Goal: Use online tool/utility: Use online tool/utility

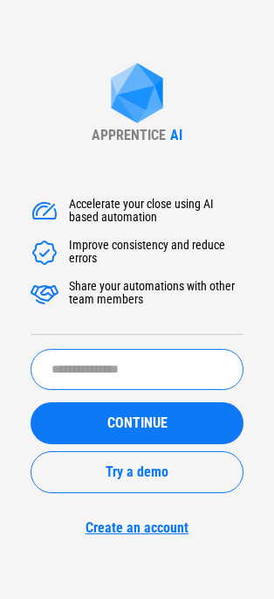
click at [74, 364] on input "text" at bounding box center [137, 369] width 213 height 41
type input "**********"
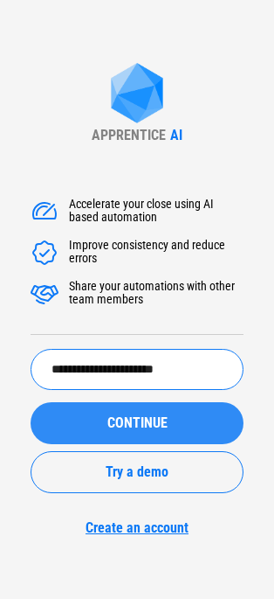
click at [120, 368] on span "CONTINUE" at bounding box center [138, 423] width 60 height 14
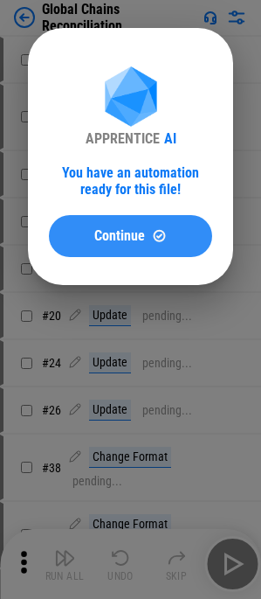
click at [147, 232] on div "Continue" at bounding box center [130, 235] width 121 height 15
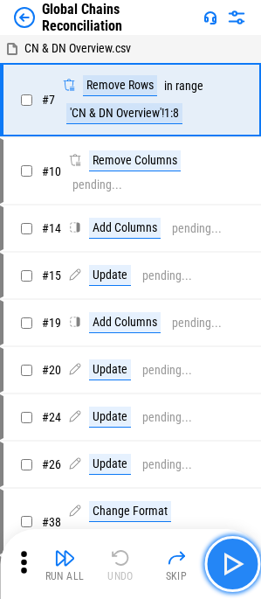
click at [236, 368] on button "button" at bounding box center [233, 564] width 56 height 56
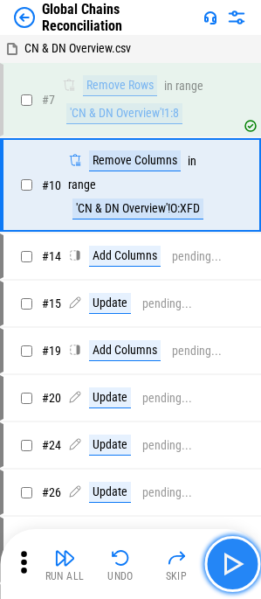
click at [236, 368] on img "button" at bounding box center [233, 564] width 28 height 28
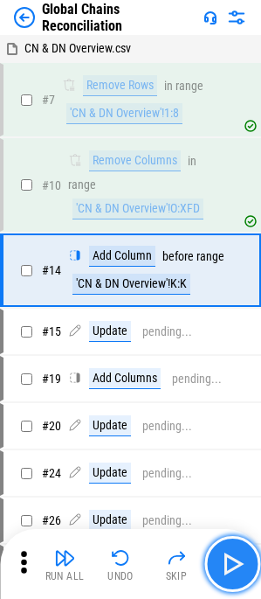
click at [225, 368] on img "button" at bounding box center [233, 564] width 28 height 28
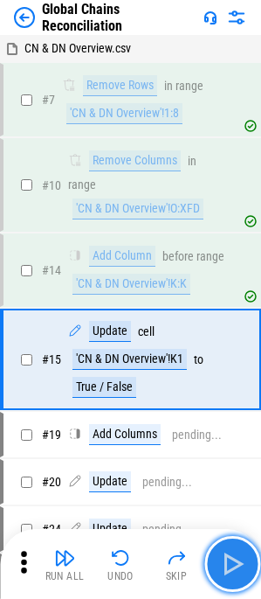
click at [225, 368] on img "button" at bounding box center [233, 564] width 28 height 28
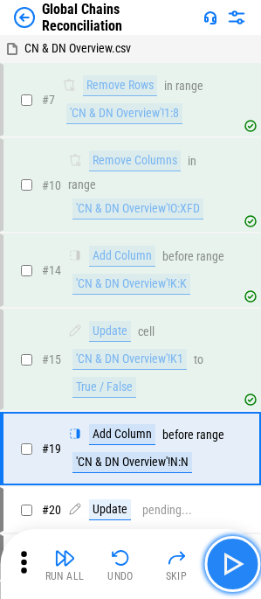
click at [225, 368] on img "button" at bounding box center [233, 564] width 28 height 28
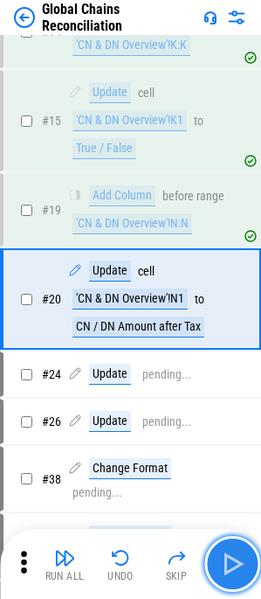
click at [226, 368] on img "button" at bounding box center [233, 564] width 28 height 28
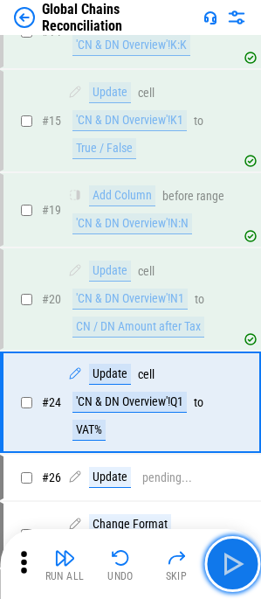
click at [227, 368] on img "button" at bounding box center [233, 564] width 28 height 28
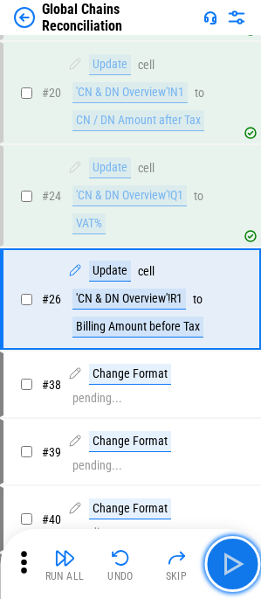
click at [227, 368] on img "button" at bounding box center [233, 564] width 28 height 28
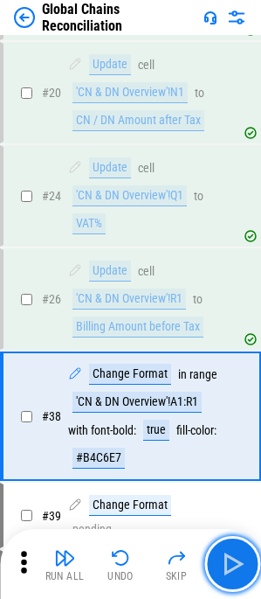
click at [227, 368] on img "button" at bounding box center [233, 564] width 28 height 28
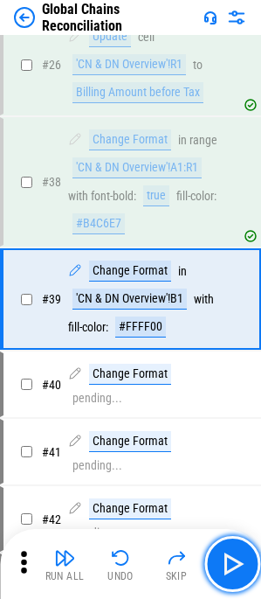
click at [227, 368] on img "button" at bounding box center [233, 564] width 28 height 28
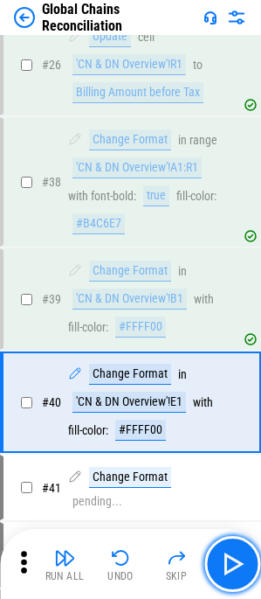
click at [227, 368] on img "button" at bounding box center [233, 564] width 28 height 28
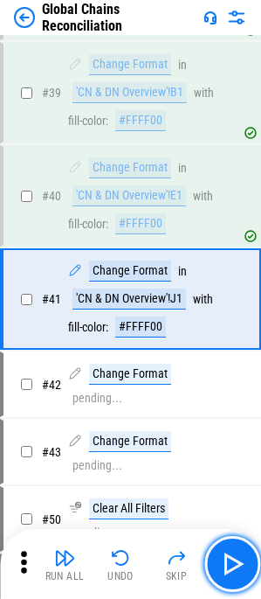
click at [227, 368] on img "button" at bounding box center [233, 564] width 28 height 28
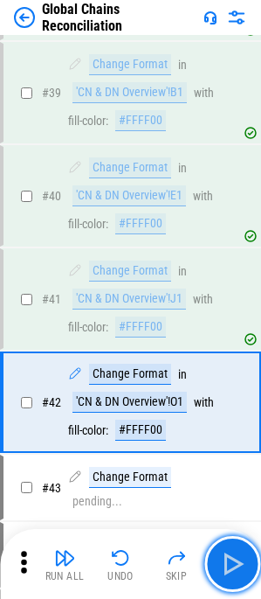
click at [227, 368] on img "button" at bounding box center [233, 564] width 28 height 28
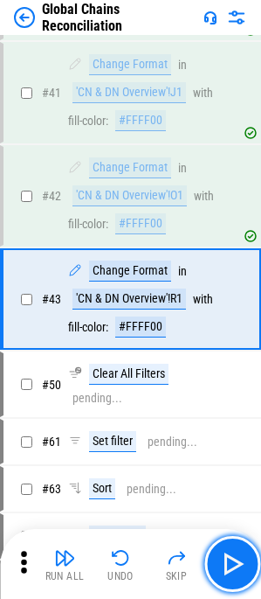
click at [227, 368] on img "button" at bounding box center [233, 564] width 28 height 28
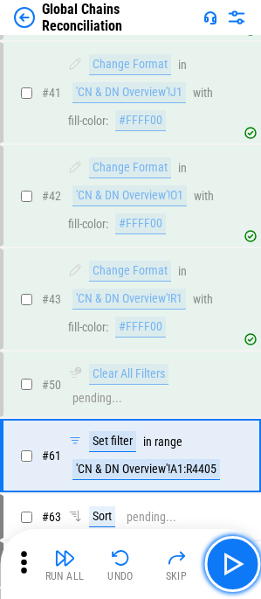
click at [227, 368] on img "button" at bounding box center [233, 564] width 28 height 28
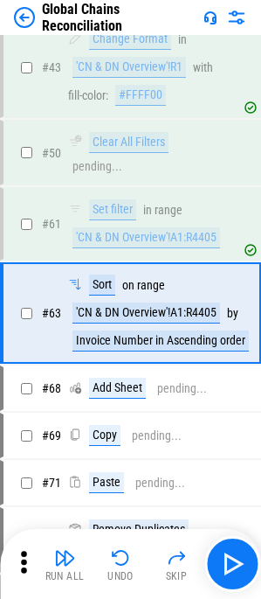
scroll to position [1337, 0]
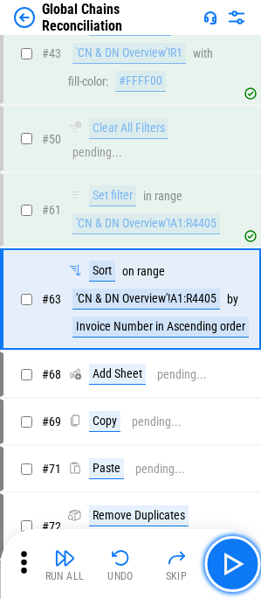
click at [227, 368] on img "button" at bounding box center [233, 564] width 28 height 28
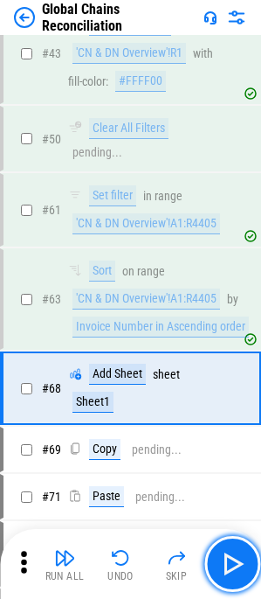
click at [227, 368] on img "button" at bounding box center [233, 564] width 28 height 28
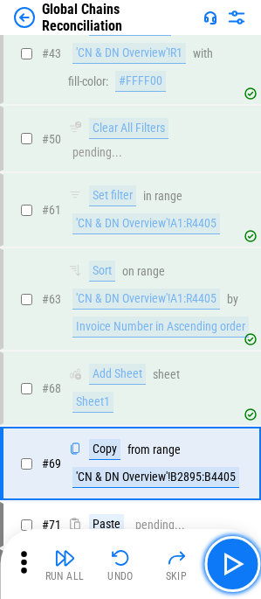
click at [227, 368] on img "button" at bounding box center [233, 564] width 28 height 28
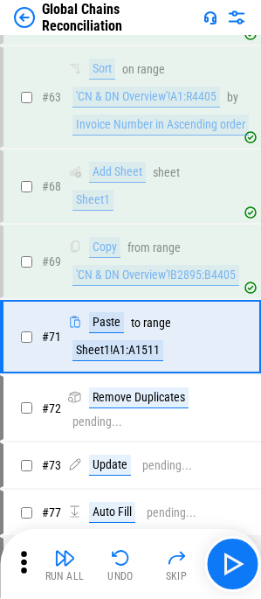
scroll to position [1577, 0]
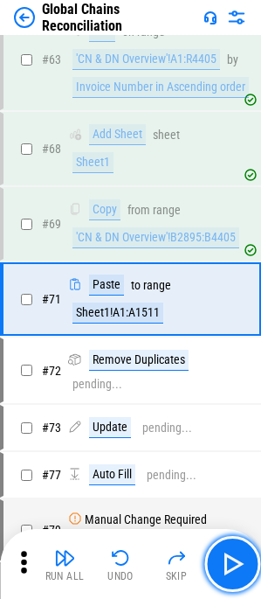
click at [227, 368] on img "button" at bounding box center [233, 564] width 28 height 28
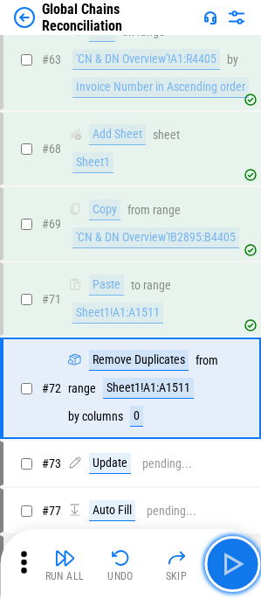
click at [227, 368] on img "button" at bounding box center [233, 564] width 28 height 28
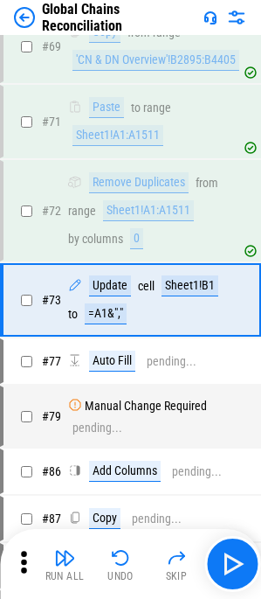
scroll to position [1755, 0]
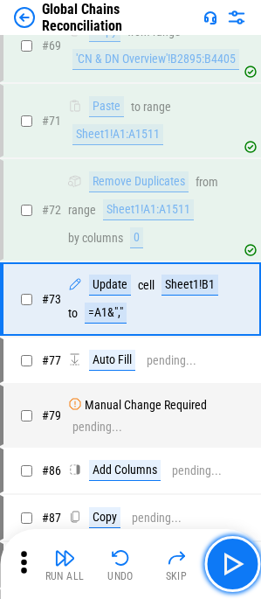
click at [227, 368] on img "button" at bounding box center [233, 564] width 28 height 28
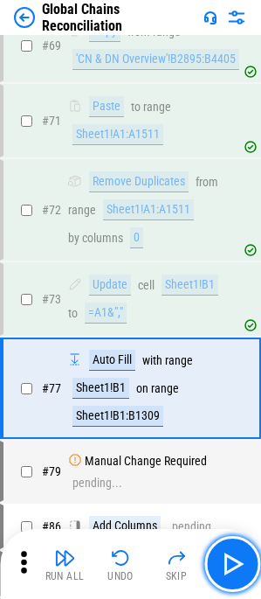
click at [227, 368] on img "button" at bounding box center [233, 564] width 28 height 28
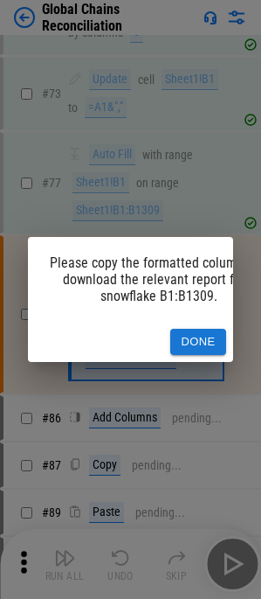
scroll to position [1975, 0]
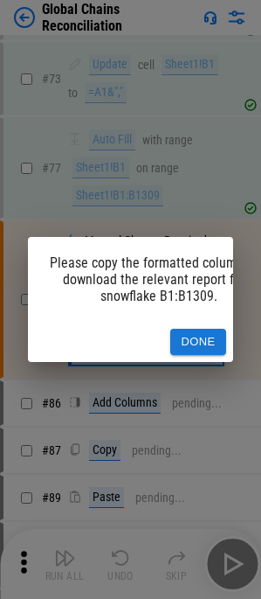
click at [197, 337] on button "Done" at bounding box center [198, 342] width 56 height 27
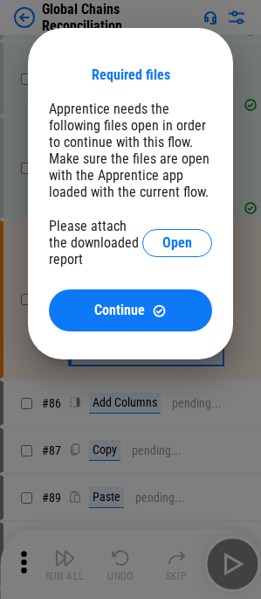
click at [195, 258] on div "Please attach the downloaded report Open" at bounding box center [130, 243] width 163 height 50
click at [190, 247] on span "Open" at bounding box center [178, 243] width 30 height 14
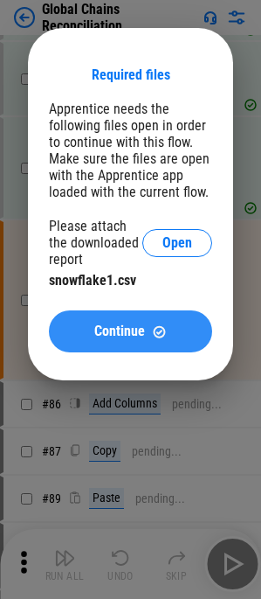
click at [139, 325] on span "Continue" at bounding box center [119, 331] width 51 height 14
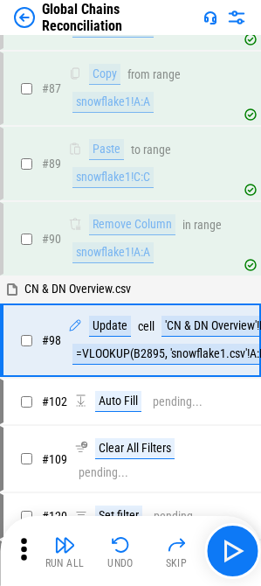
scroll to position [2404, 0]
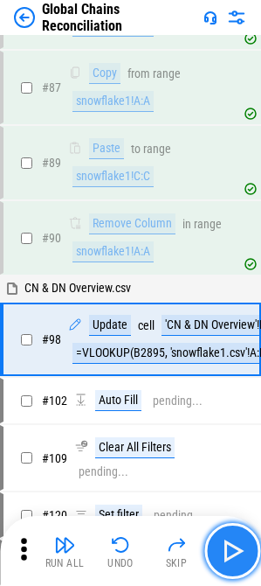
click at [225, 368] on img "button" at bounding box center [233, 551] width 28 height 28
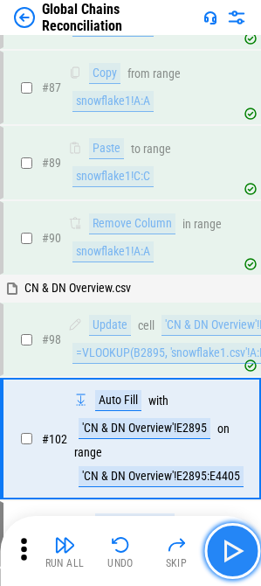
click at [225, 368] on img "button" at bounding box center [233, 551] width 28 height 28
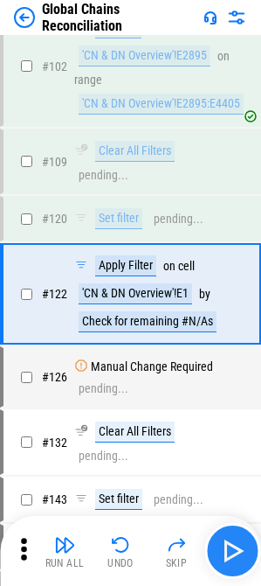
scroll to position [2777, 0]
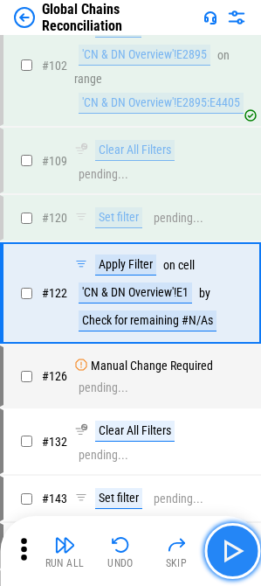
click at [225, 368] on img "button" at bounding box center [233, 551] width 28 height 28
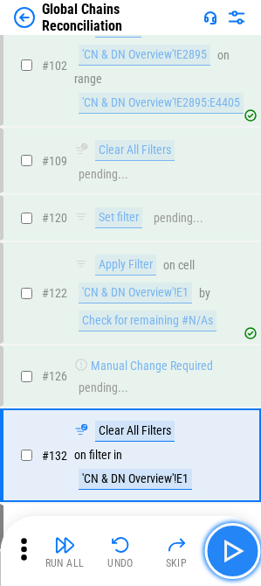
click at [225, 368] on img "button" at bounding box center [233, 551] width 28 height 28
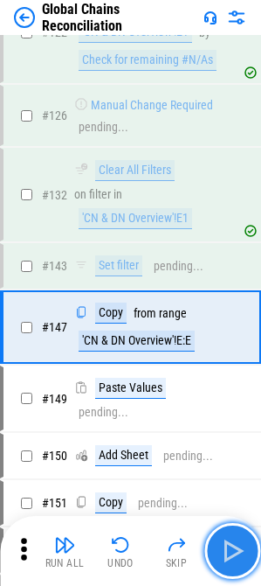
scroll to position [3071, 0]
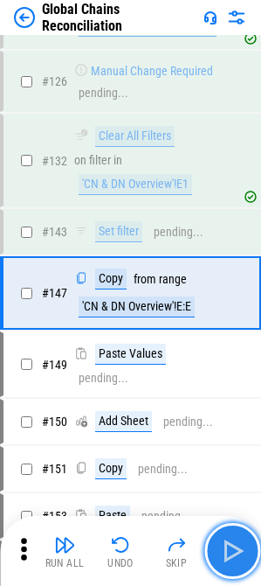
click at [225, 368] on img "button" at bounding box center [233, 551] width 28 height 28
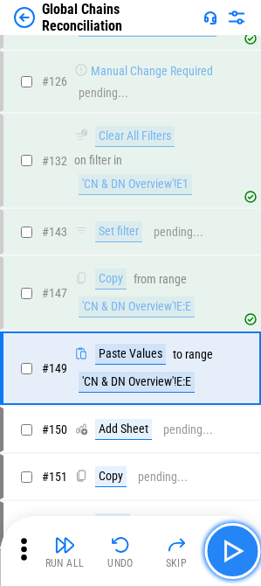
click at [225, 368] on img "button" at bounding box center [233, 551] width 28 height 28
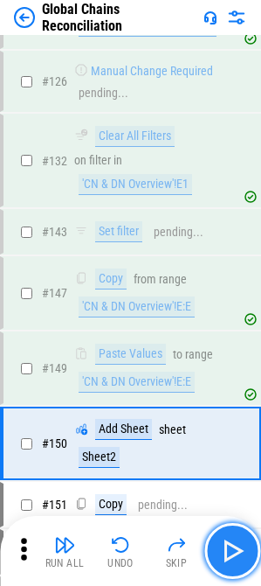
click at [225, 368] on img "button" at bounding box center [233, 551] width 28 height 28
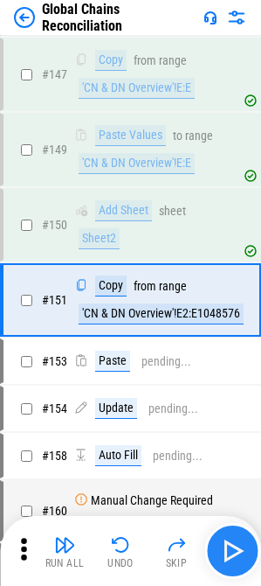
scroll to position [3297, 0]
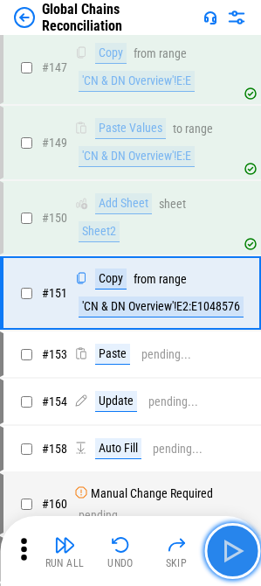
click at [225, 368] on img "button" at bounding box center [233, 551] width 28 height 28
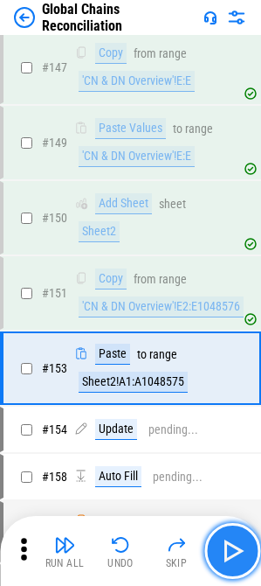
click at [225, 368] on img "button" at bounding box center [233, 551] width 28 height 28
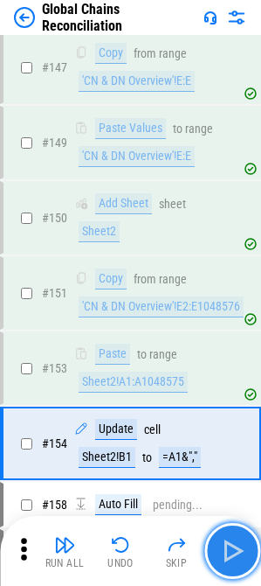
click at [225, 368] on img "button" at bounding box center [233, 551] width 28 height 28
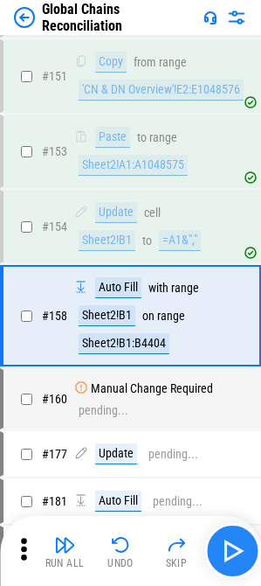
scroll to position [3536, 0]
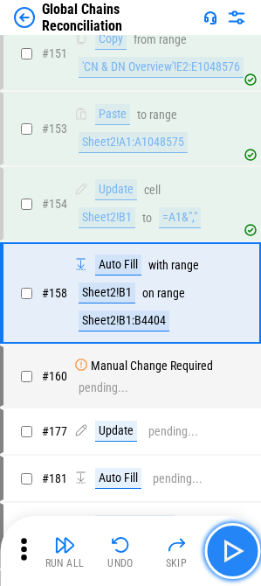
click at [225, 368] on img "button" at bounding box center [233, 551] width 28 height 28
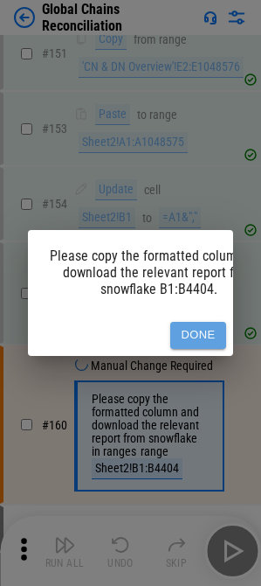
click at [182, 322] on button "Done" at bounding box center [198, 335] width 56 height 27
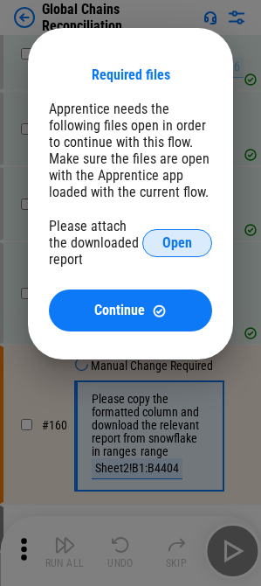
click at [177, 242] on span "Open" at bounding box center [178, 243] width 30 height 14
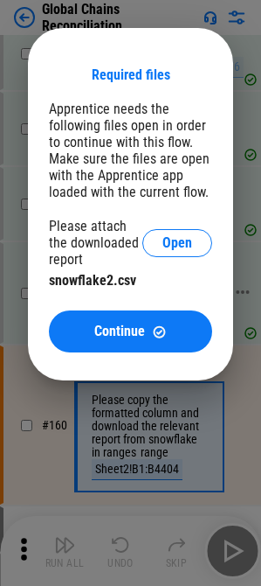
click at [128, 324] on span "Continue" at bounding box center [119, 331] width 51 height 14
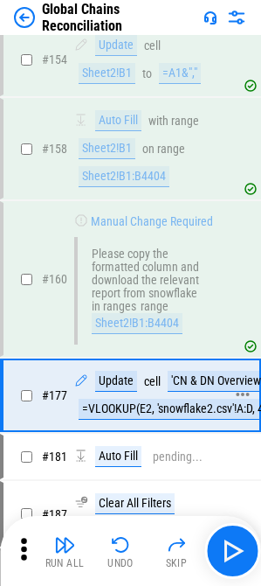
scroll to position [3711, 0]
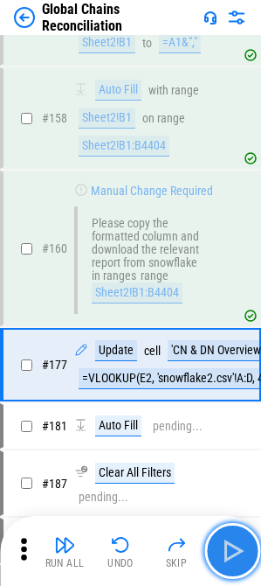
click at [233, 368] on img "button" at bounding box center [233, 551] width 28 height 28
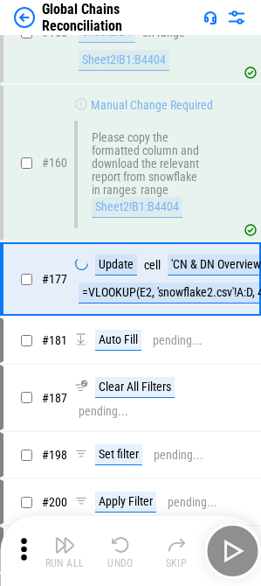
scroll to position [3883, 0]
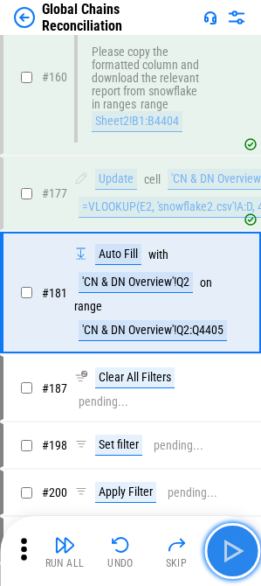
click at [234, 368] on img "button" at bounding box center [233, 551] width 28 height 28
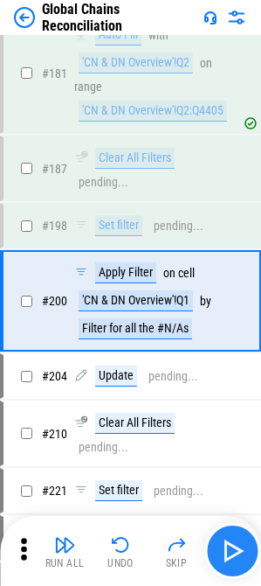
scroll to position [4110, 0]
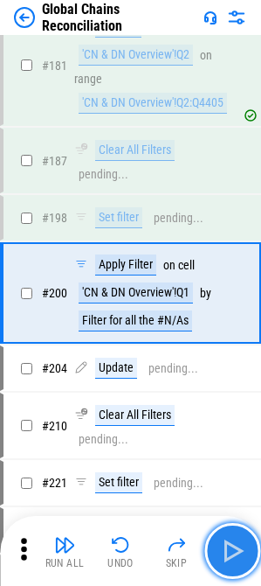
click at [235, 368] on img "button" at bounding box center [233, 551] width 28 height 28
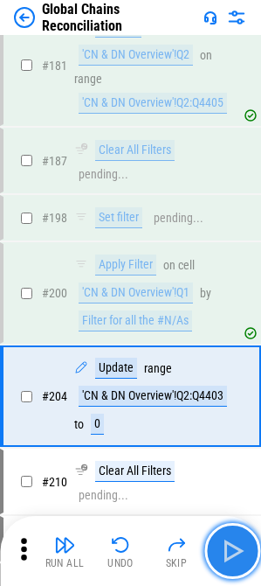
click at [233, 368] on img "button" at bounding box center [233, 551] width 28 height 28
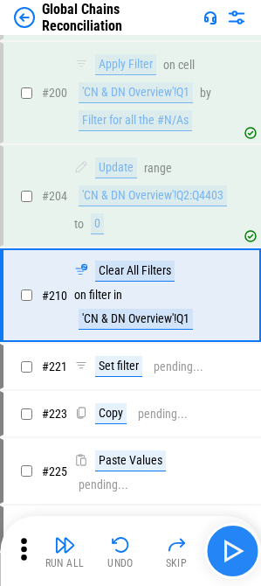
scroll to position [4313, 0]
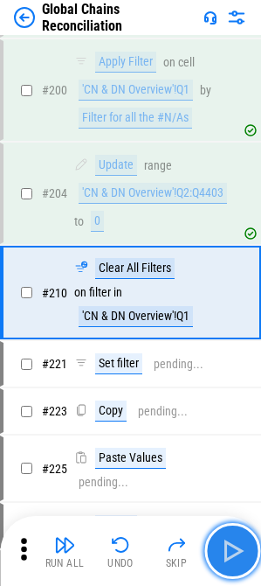
click at [232, 368] on img "button" at bounding box center [233, 551] width 28 height 28
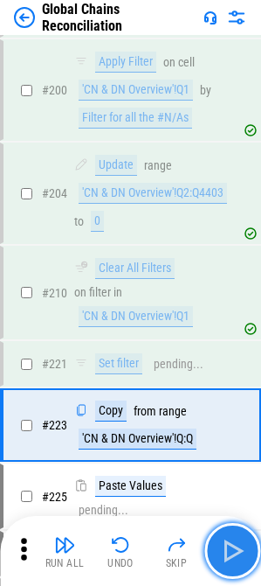
click at [232, 368] on img "button" at bounding box center [233, 551] width 28 height 28
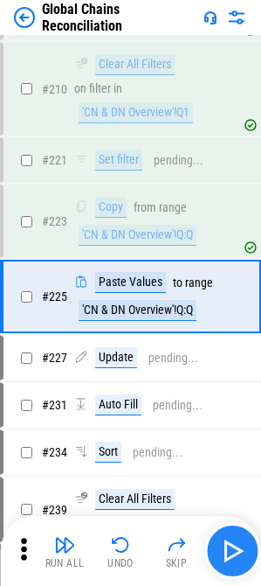
scroll to position [4520, 0]
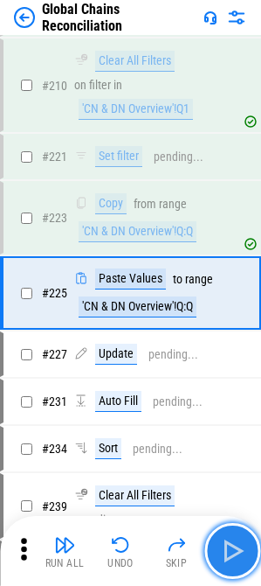
click at [232, 368] on img "button" at bounding box center [233, 551] width 28 height 28
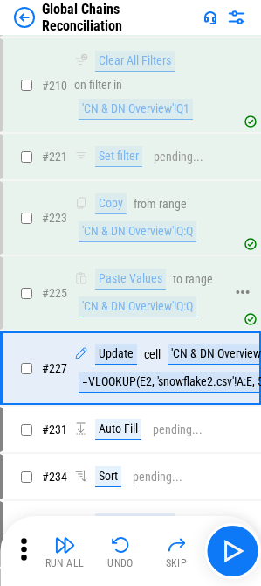
click at [127, 308] on div "'CN & DN Overview'!Q:Q" at bounding box center [138, 306] width 118 height 21
click at [121, 308] on div "'CN & DN Overview'!Q:Q" at bounding box center [138, 306] width 118 height 21
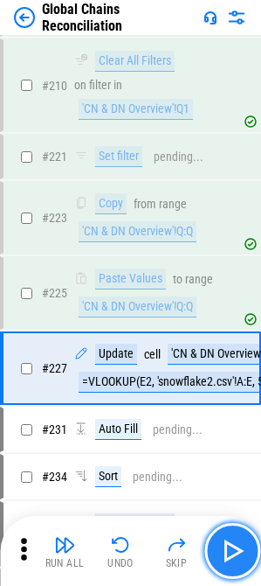
click at [221, 368] on img "button" at bounding box center [233, 551] width 28 height 28
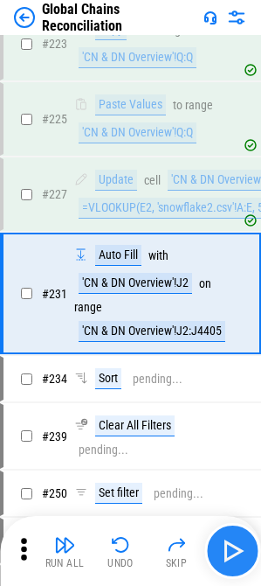
scroll to position [4695, 0]
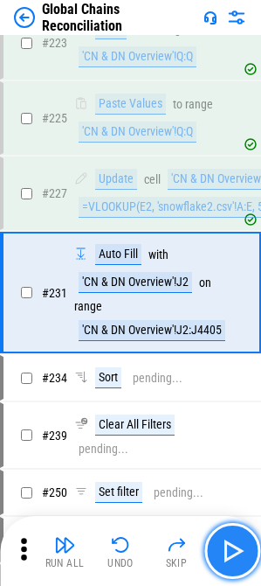
click at [221, 368] on img "button" at bounding box center [233, 551] width 28 height 28
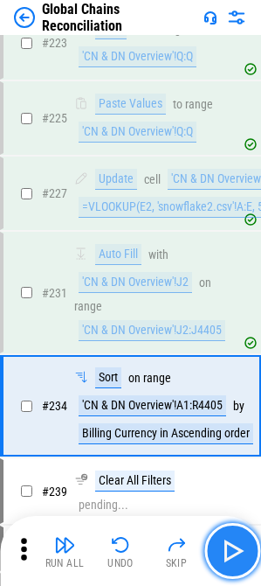
click at [221, 368] on img "button" at bounding box center [233, 551] width 28 height 28
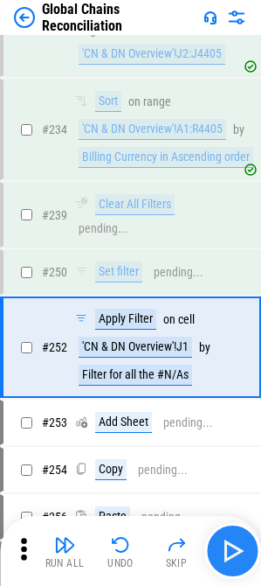
scroll to position [5025, 0]
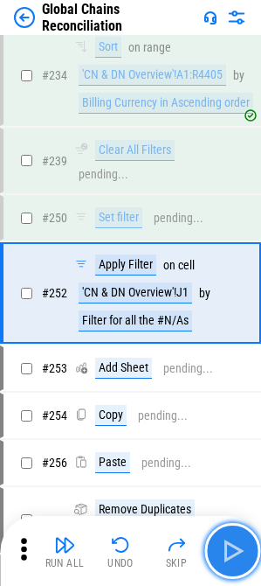
click at [221, 368] on img "button" at bounding box center [233, 551] width 28 height 28
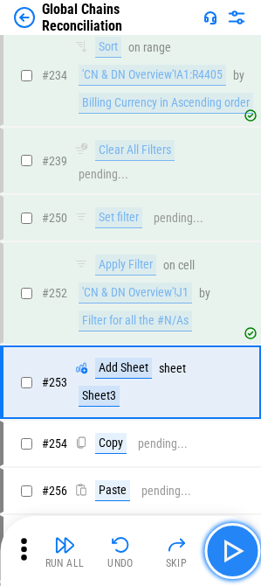
click at [221, 368] on img "button" at bounding box center [233, 551] width 28 height 28
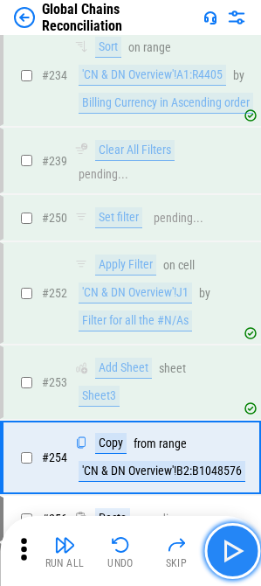
click at [221, 368] on img "button" at bounding box center [233, 551] width 28 height 28
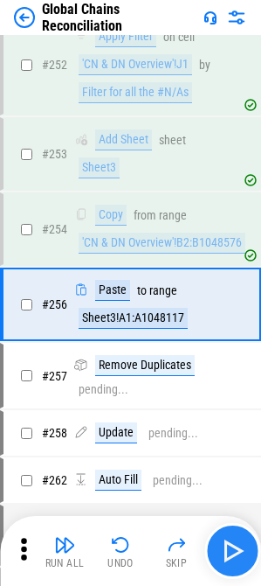
scroll to position [5265, 0]
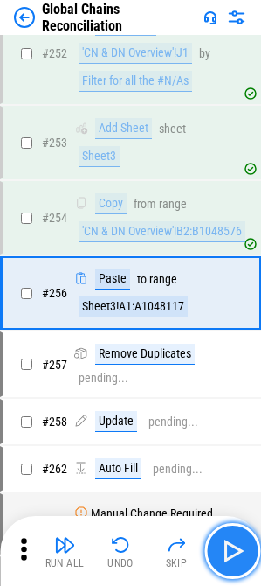
click at [221, 368] on img "button" at bounding box center [233, 551] width 28 height 28
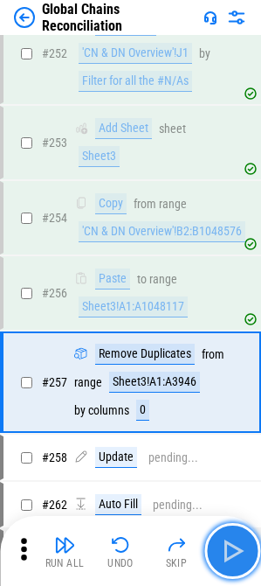
click at [221, 368] on img "button" at bounding box center [233, 551] width 28 height 28
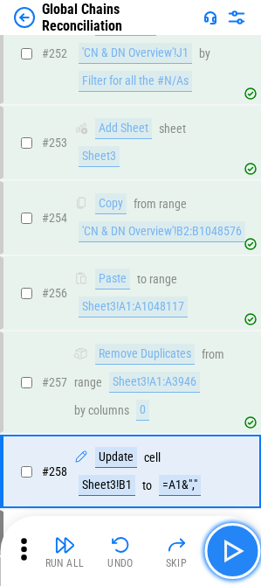
click at [221, 368] on img "button" at bounding box center [233, 551] width 28 height 28
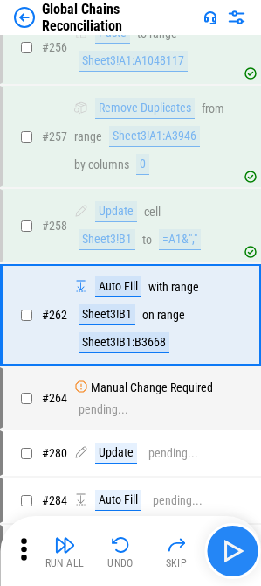
scroll to position [5532, 0]
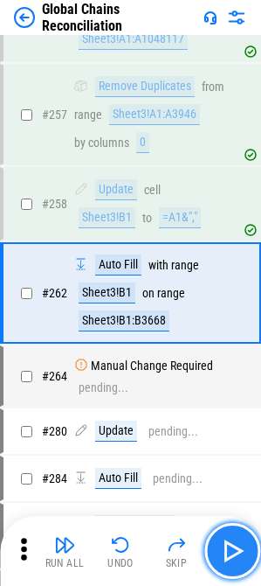
click at [221, 368] on img "button" at bounding box center [233, 551] width 28 height 28
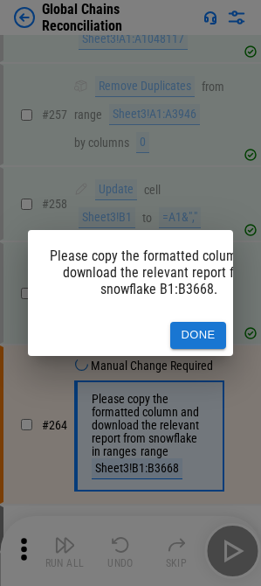
click at [221, 368] on div "Please copy the formatted column and download the relevant report from snowflak…" at bounding box center [130, 293] width 261 height 586
click at [204, 332] on button "Done" at bounding box center [198, 335] width 56 height 27
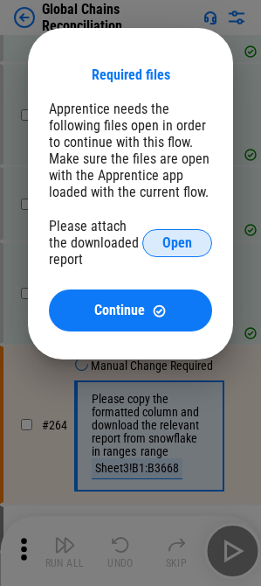
click at [161, 238] on button "Open" at bounding box center [177, 243] width 70 height 28
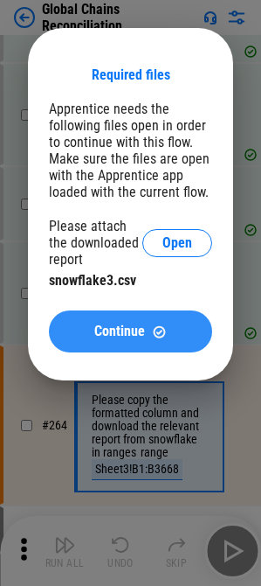
click at [124, 328] on span "Continue" at bounding box center [119, 331] width 51 height 14
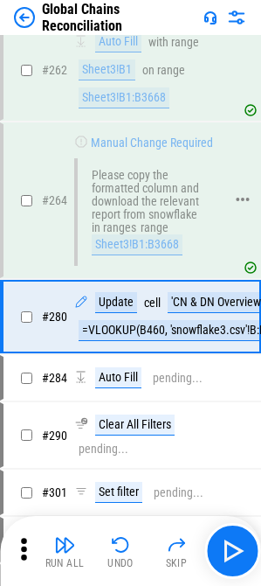
scroll to position [5765, 0]
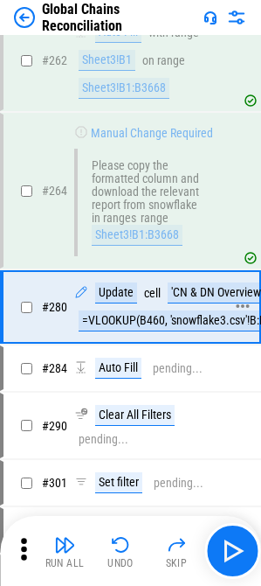
click at [193, 290] on div "'CN & DN Overview'!J460" at bounding box center [231, 292] width 126 height 21
click at [191, 295] on div "'CN & DN Overview'!J460" at bounding box center [231, 292] width 126 height 21
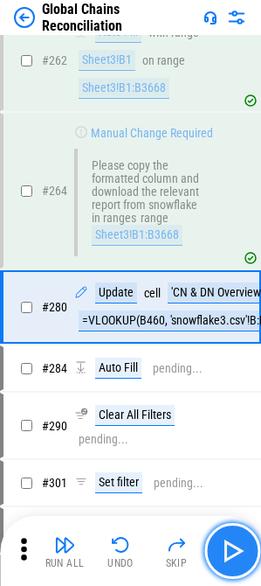
click at [226, 368] on img "button" at bounding box center [233, 551] width 28 height 28
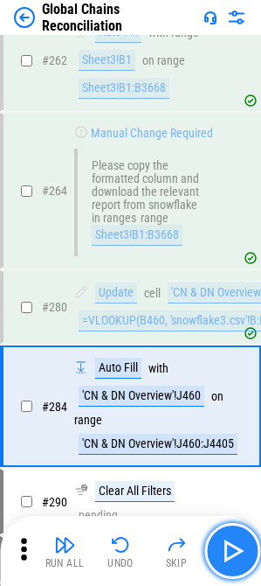
click at [237, 368] on img "button" at bounding box center [233, 551] width 28 height 28
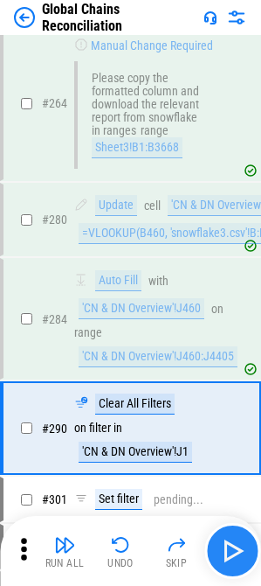
scroll to position [5987, 0]
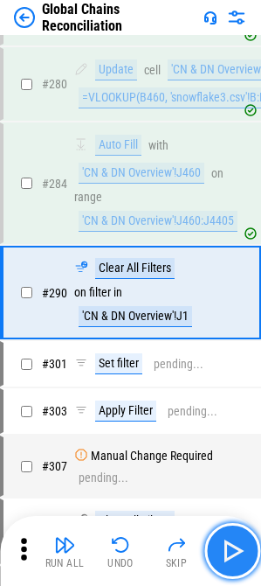
click at [239, 368] on img "button" at bounding box center [233, 551] width 28 height 28
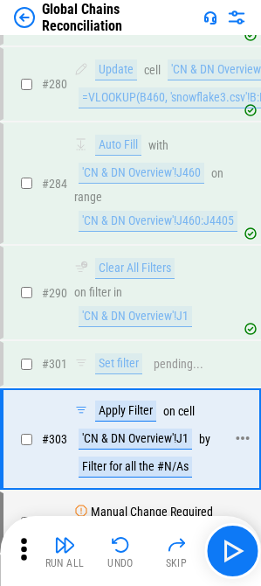
click at [144, 368] on div "'CN & DN Overview'!J1" at bounding box center [136, 438] width 114 height 21
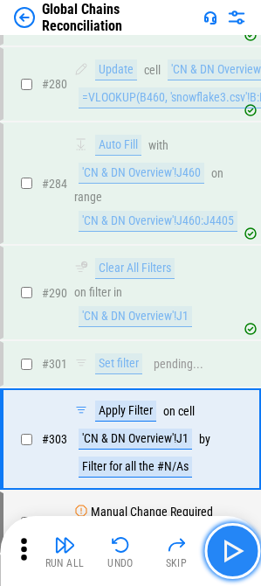
click at [223, 368] on img "button" at bounding box center [233, 551] width 28 height 28
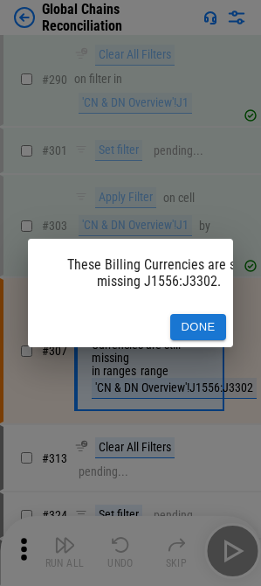
scroll to position [6258, 0]
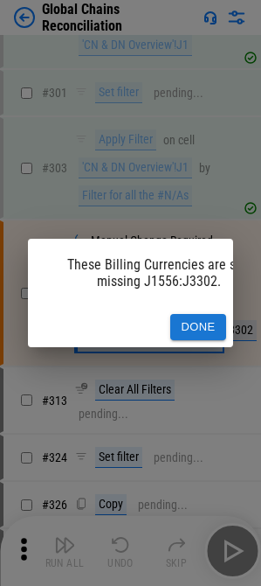
click at [197, 323] on button "Done" at bounding box center [198, 327] width 56 height 27
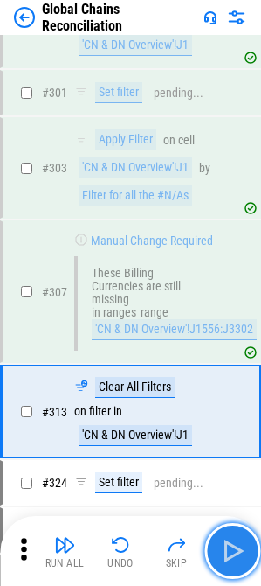
click at [241, 368] on button "button" at bounding box center [233, 551] width 56 height 56
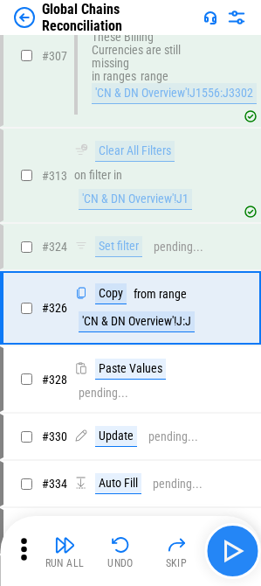
scroll to position [6509, 0]
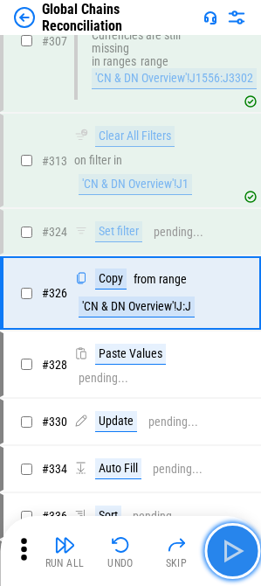
click at [241, 368] on img "button" at bounding box center [233, 551] width 28 height 28
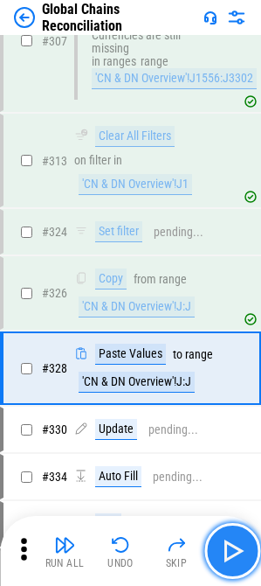
click at [241, 368] on img "button" at bounding box center [233, 551] width 28 height 28
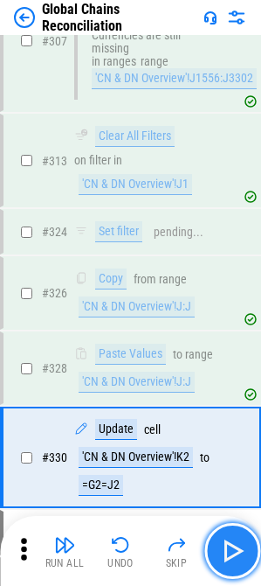
click at [241, 368] on img "button" at bounding box center [233, 551] width 28 height 28
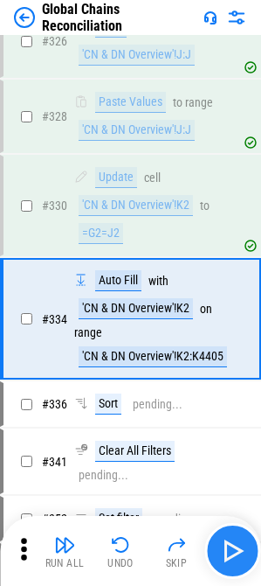
scroll to position [6787, 0]
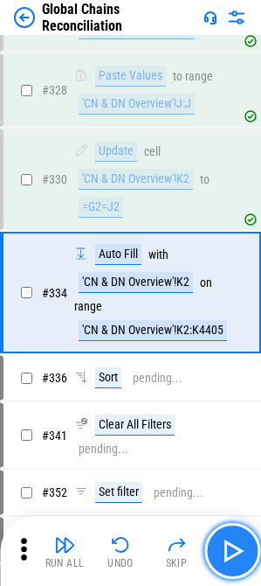
click at [241, 368] on img "button" at bounding box center [233, 551] width 28 height 28
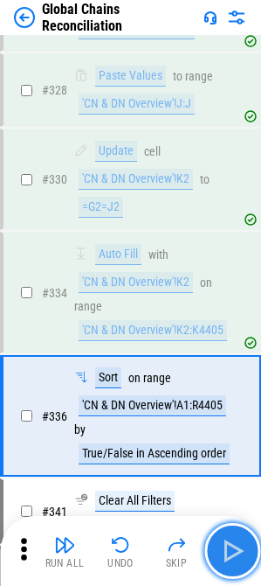
click at [241, 368] on img "button" at bounding box center [233, 551] width 28 height 28
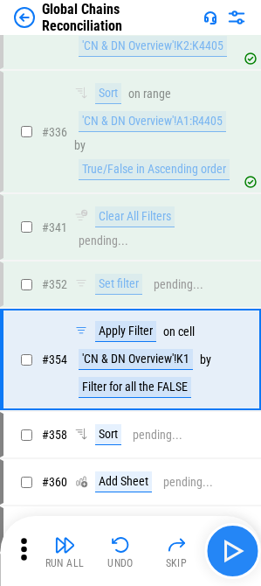
scroll to position [7138, 0]
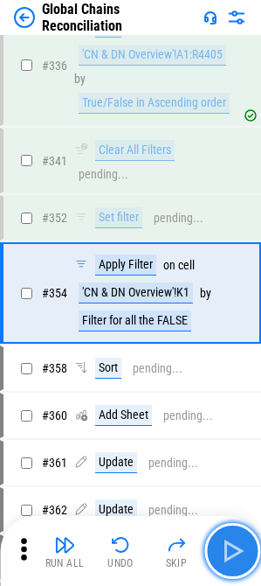
click at [241, 368] on img "button" at bounding box center [233, 551] width 28 height 28
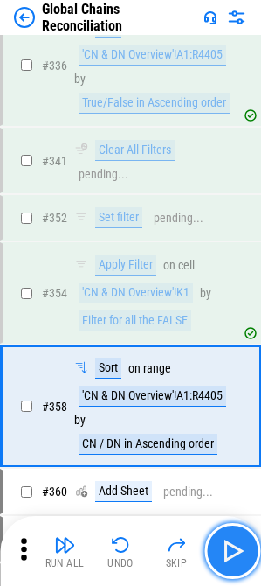
click at [241, 368] on img "button" at bounding box center [233, 551] width 28 height 28
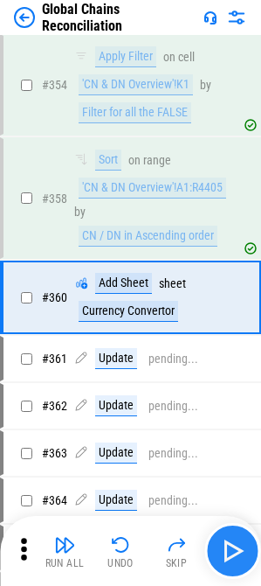
scroll to position [7350, 0]
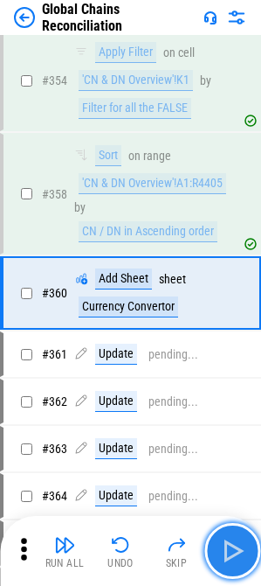
click at [239, 368] on img "button" at bounding box center [233, 551] width 28 height 28
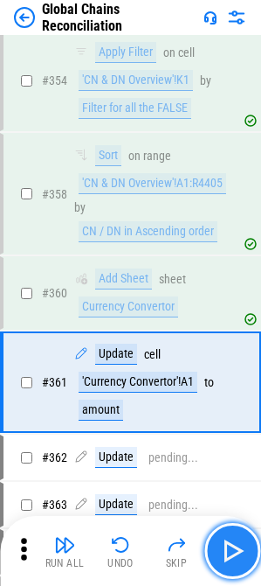
click at [237, 368] on img "button" at bounding box center [233, 551] width 28 height 28
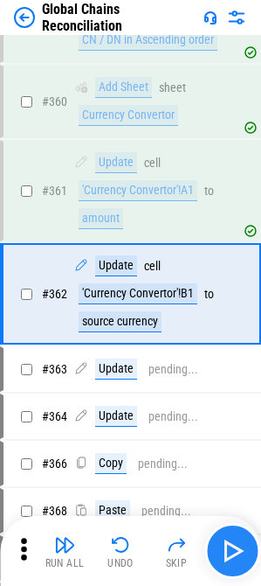
scroll to position [7542, 0]
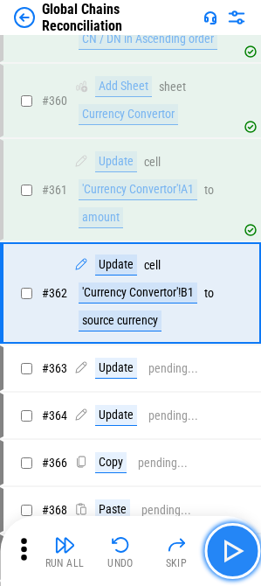
click at [237, 368] on img "button" at bounding box center [233, 551] width 28 height 28
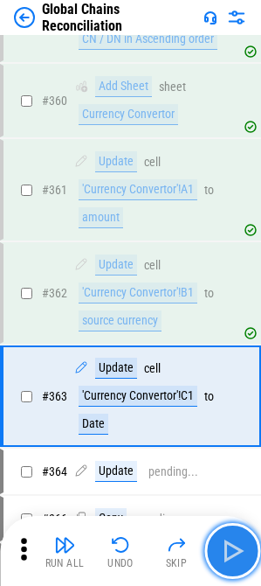
click at [237, 368] on img "button" at bounding box center [233, 551] width 28 height 28
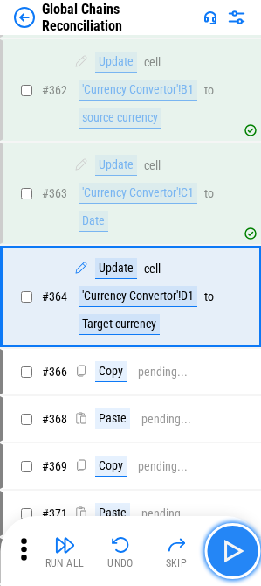
scroll to position [7749, 0]
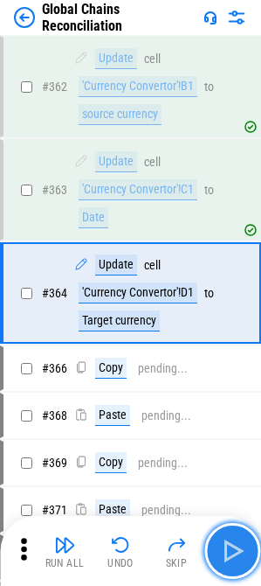
click at [237, 368] on img "button" at bounding box center [233, 551] width 28 height 28
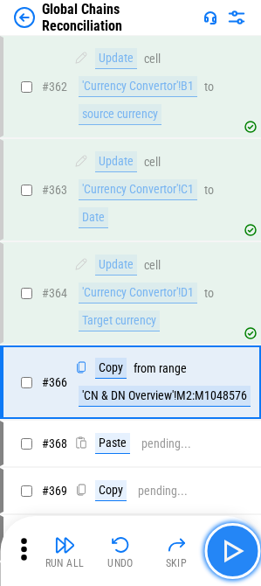
click at [237, 368] on img "button" at bounding box center [233, 551] width 28 height 28
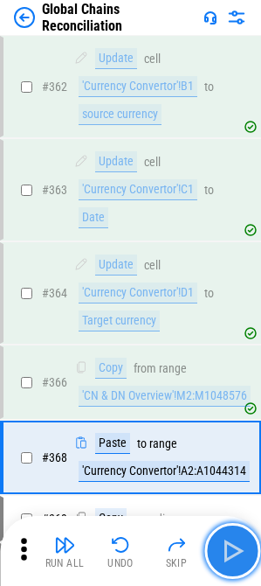
click at [237, 368] on img "button" at bounding box center [233, 551] width 28 height 28
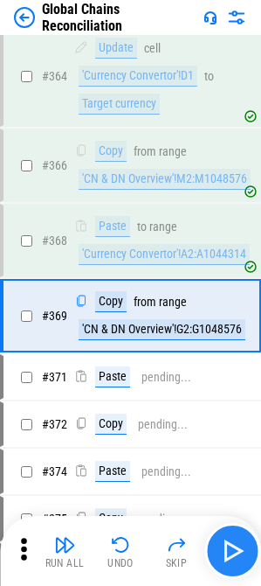
scroll to position [7988, 0]
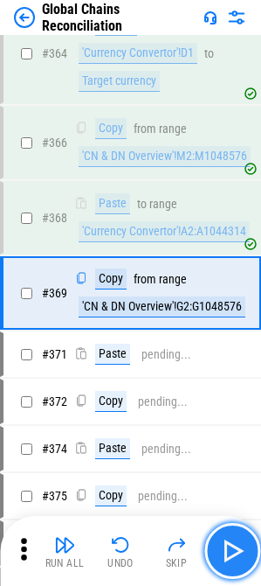
click at [237, 368] on img "button" at bounding box center [233, 551] width 28 height 28
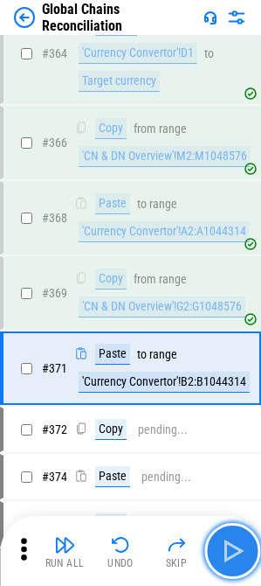
click at [237, 368] on img "button" at bounding box center [233, 551] width 28 height 28
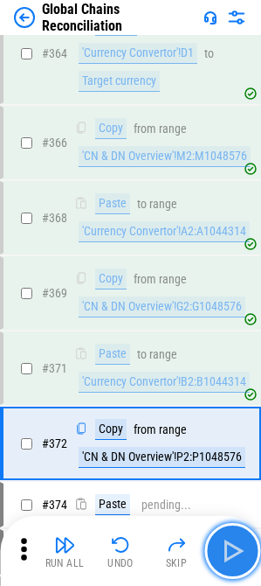
click at [237, 368] on img "button" at bounding box center [233, 551] width 28 height 28
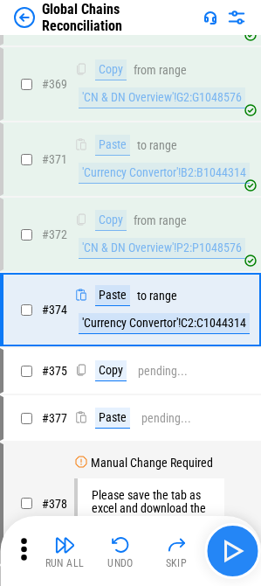
scroll to position [8214, 0]
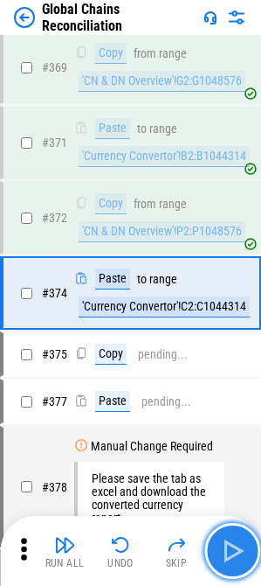
click at [239, 368] on img "button" at bounding box center [233, 551] width 28 height 28
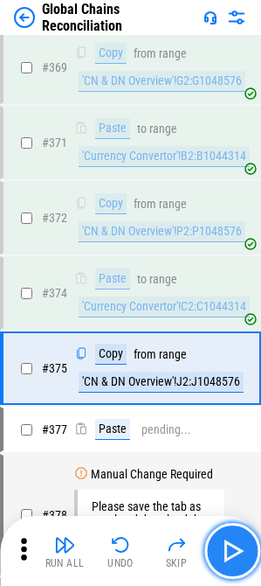
click at [239, 368] on img "button" at bounding box center [233, 551] width 28 height 28
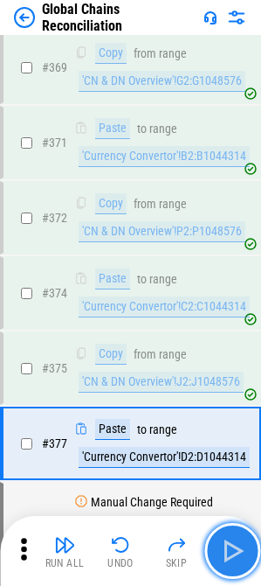
click at [239, 368] on img "button" at bounding box center [233, 551] width 28 height 28
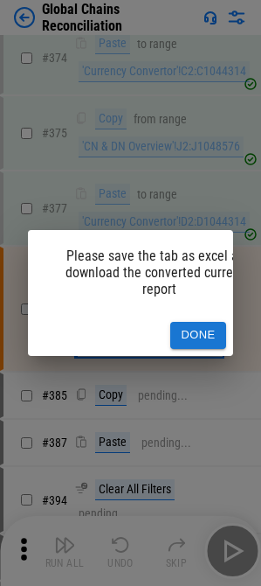
scroll to position [8465, 0]
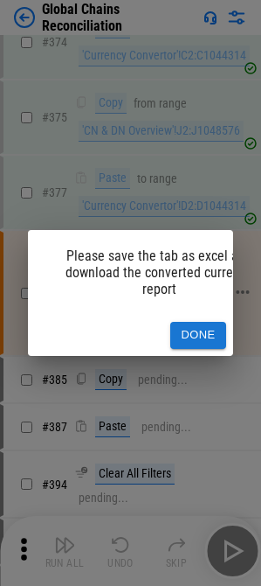
click at [210, 322] on button "Done" at bounding box center [198, 335] width 56 height 27
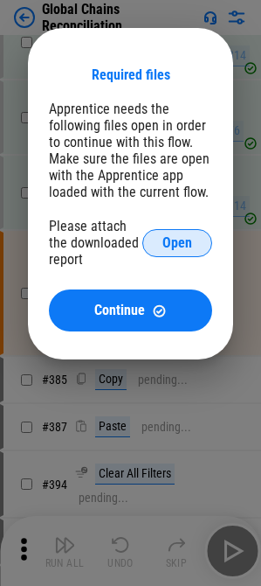
click at [179, 246] on span "Open" at bounding box center [178, 243] width 30 height 14
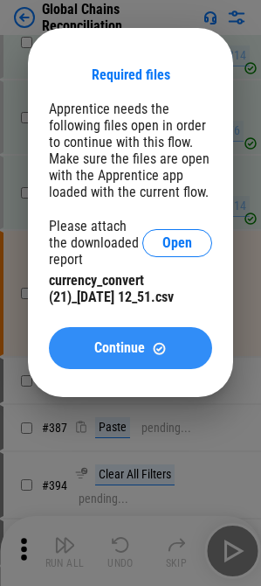
click at [164, 339] on button "Continue" at bounding box center [130, 348] width 163 height 42
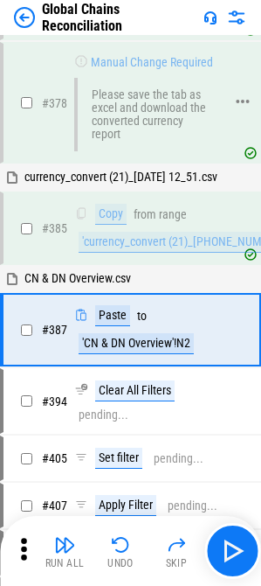
scroll to position [8676, 0]
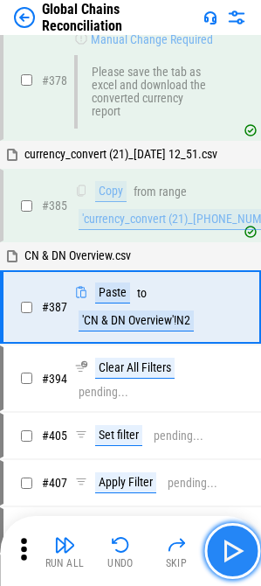
click at [229, 368] on img "button" at bounding box center [233, 551] width 28 height 28
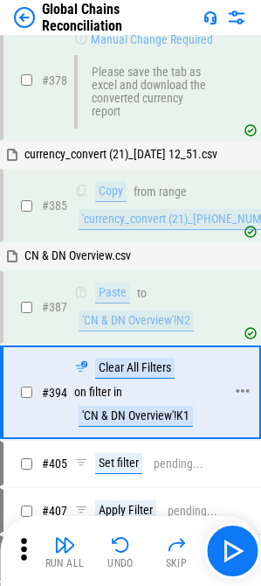
click at [132, 368] on div "'CN & DN Overview'!K1" at bounding box center [136, 416] width 115 height 21
click at [120, 326] on div "'CN & DN Overview'!N2" at bounding box center [136, 320] width 115 height 21
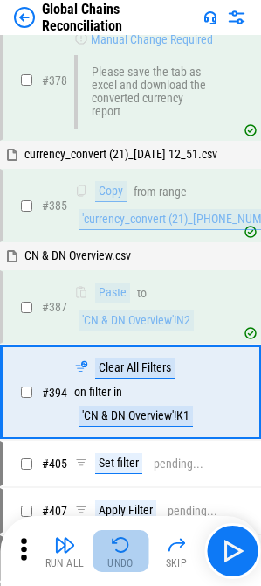
click at [130, 368] on img "button" at bounding box center [120, 544] width 21 height 21
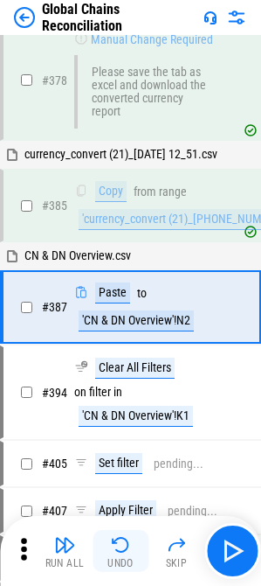
click at [130, 368] on img "button" at bounding box center [120, 544] width 21 height 21
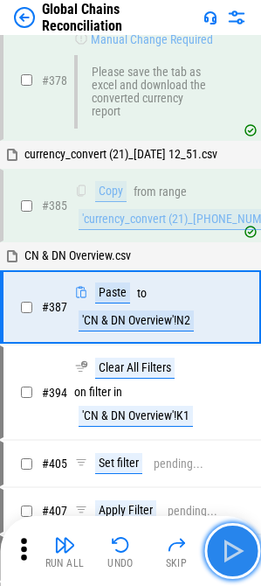
click at [234, 368] on img "button" at bounding box center [233, 551] width 28 height 28
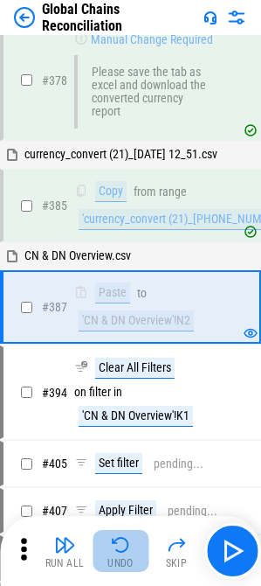
click at [121, 368] on img "button" at bounding box center [120, 544] width 21 height 21
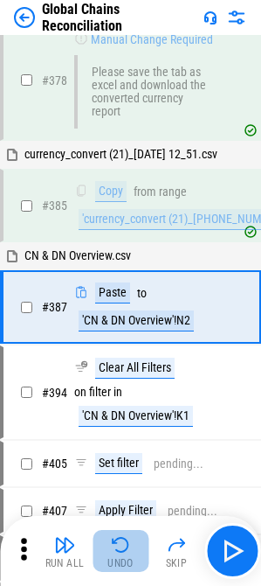
click at [134, 368] on button "Undo" at bounding box center [121, 551] width 56 height 42
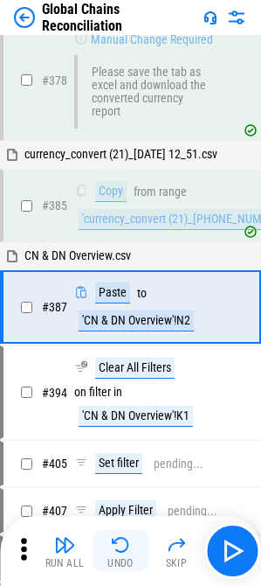
click at [123, 368] on img "button" at bounding box center [120, 544] width 21 height 21
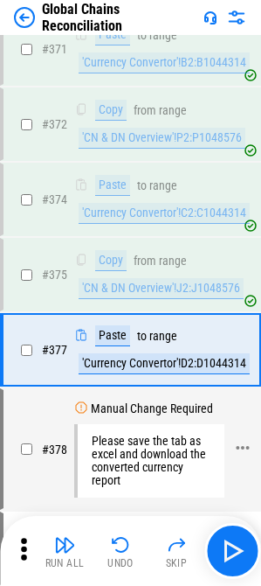
scroll to position [8277, 0]
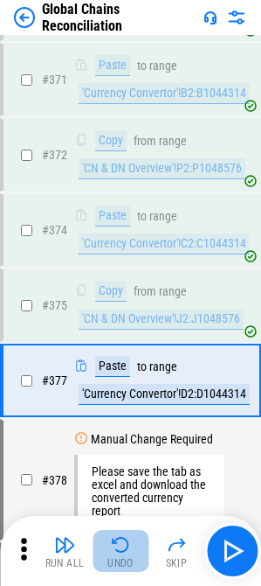
click at [110, 368] on img "button" at bounding box center [120, 544] width 21 height 21
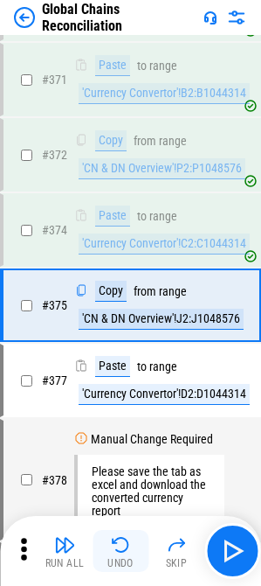
click at [117, 368] on img "button" at bounding box center [120, 544] width 21 height 21
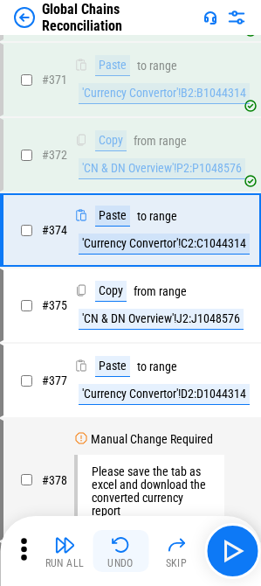
click at [117, 368] on img "button" at bounding box center [120, 544] width 21 height 21
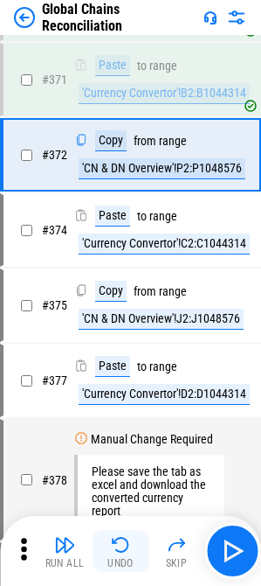
click at [117, 368] on img "button" at bounding box center [120, 544] width 21 height 21
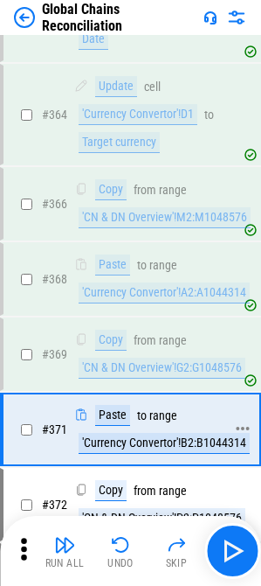
scroll to position [7840, 0]
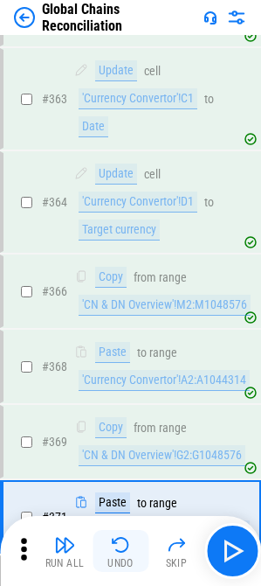
click at [127, 368] on img "button" at bounding box center [120, 544] width 21 height 21
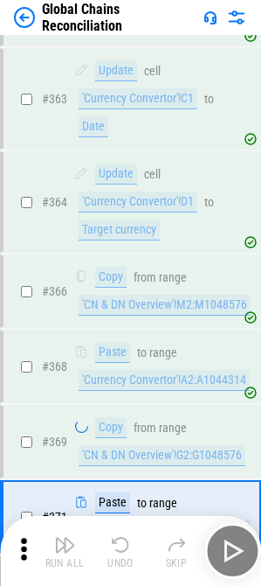
click at [126, 368] on div "Run All Undo Skip" at bounding box center [132, 551] width 244 height 56
click at [126, 368] on img "button" at bounding box center [120, 544] width 21 height 21
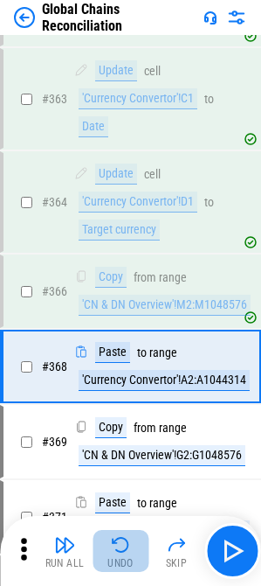
click at [123, 368] on img "button" at bounding box center [120, 544] width 21 height 21
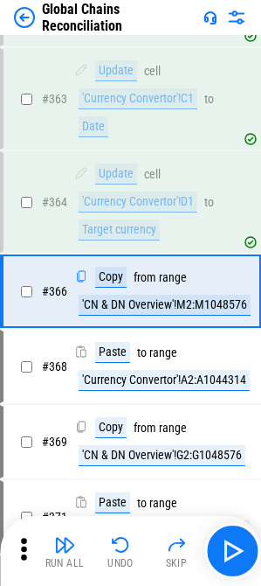
click at [123, 368] on img "button" at bounding box center [120, 544] width 21 height 21
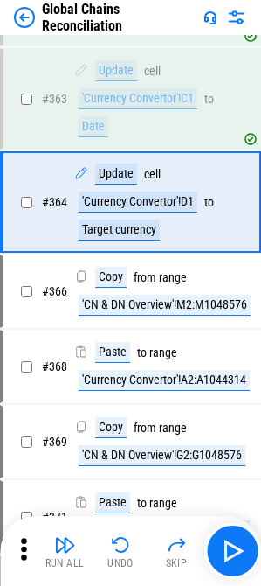
click at [123, 368] on img "button" at bounding box center [120, 544] width 21 height 21
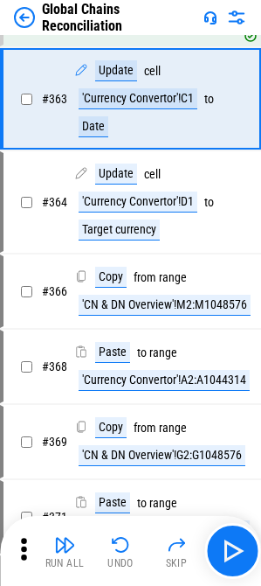
click at [123, 368] on img "button" at bounding box center [120, 544] width 21 height 21
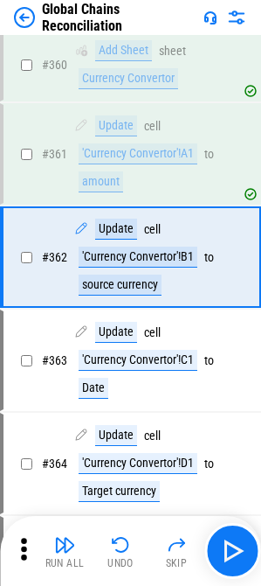
scroll to position [7542, 0]
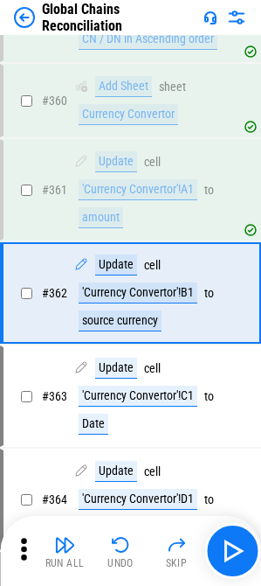
click at [123, 368] on img "button" at bounding box center [120, 544] width 21 height 21
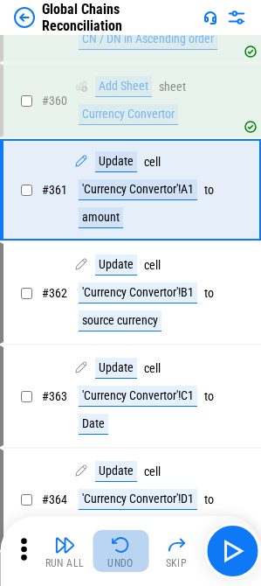
click at [123, 368] on img "button" at bounding box center [120, 544] width 21 height 21
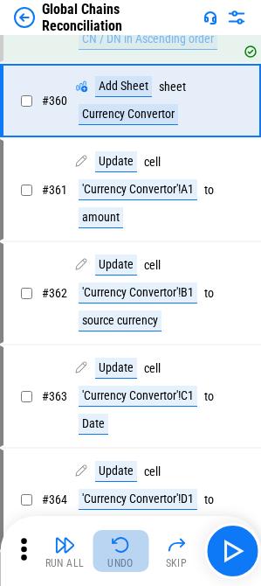
click at [123, 368] on img "button" at bounding box center [120, 544] width 21 height 21
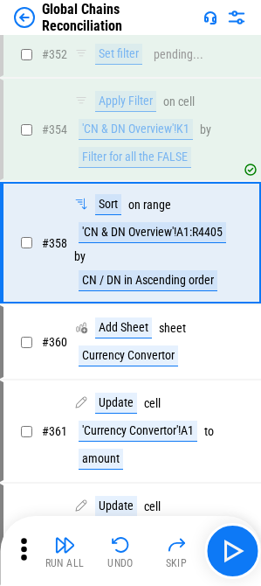
scroll to position [7251, 0]
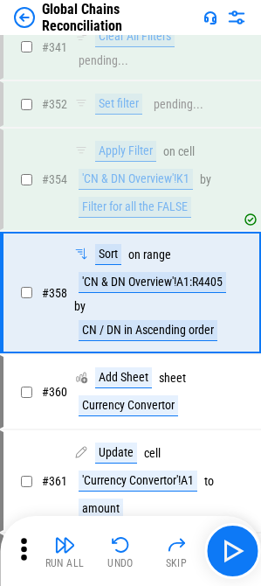
click at [123, 368] on img "button" at bounding box center [120, 544] width 21 height 21
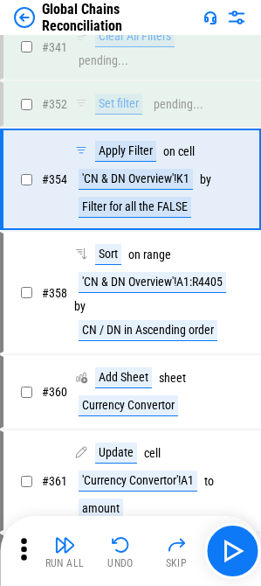
click at [123, 368] on img "button" at bounding box center [120, 544] width 21 height 21
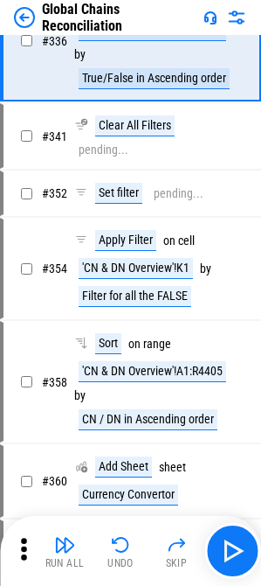
scroll to position [6910, 0]
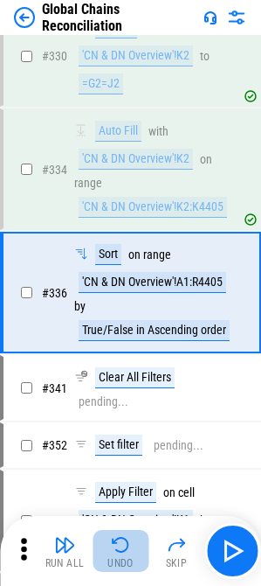
click at [123, 368] on img "button" at bounding box center [120, 544] width 21 height 21
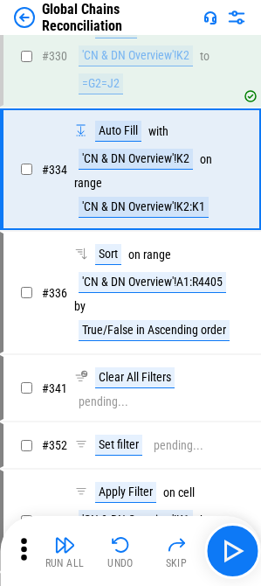
click at [123, 368] on img "button" at bounding box center [120, 544] width 21 height 21
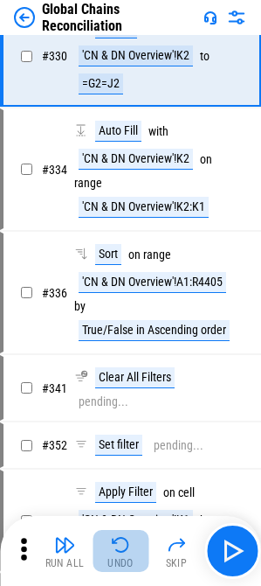
click at [123, 368] on img "button" at bounding box center [120, 544] width 21 height 21
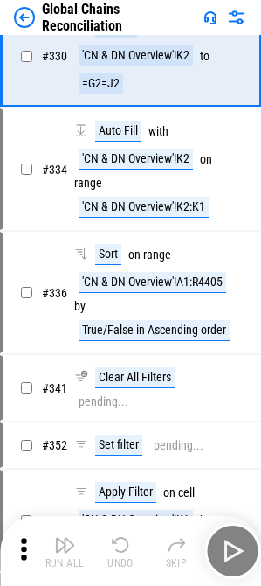
click at [123, 368] on div "Run All Undo Skip" at bounding box center [132, 551] width 244 height 56
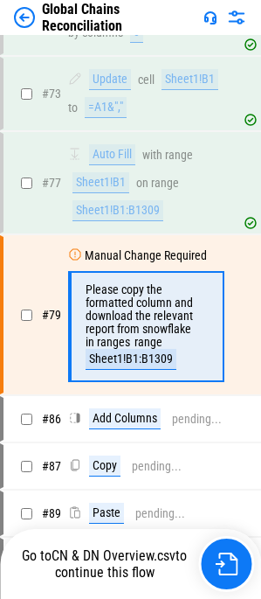
scroll to position [1969, 0]
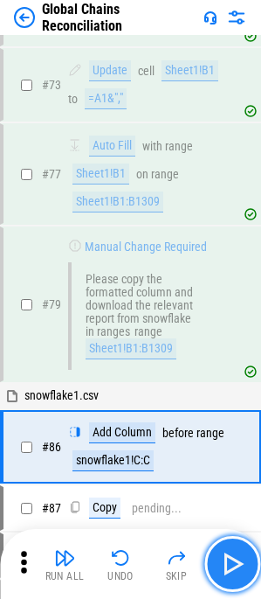
click at [228, 556] on img "button" at bounding box center [233, 564] width 28 height 28
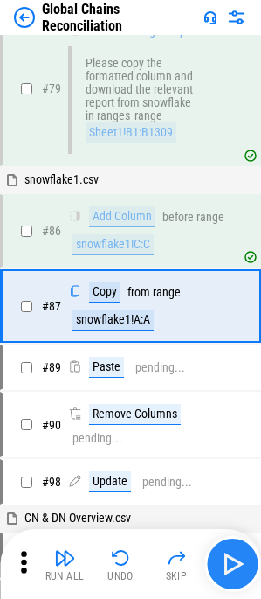
scroll to position [2192, 0]
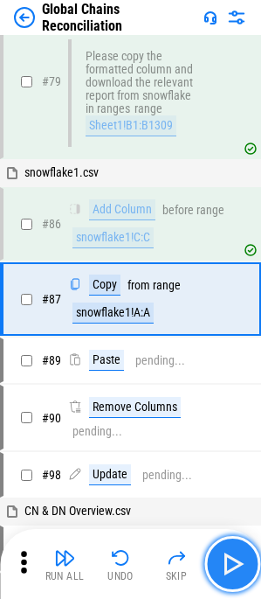
click at [228, 556] on img "button" at bounding box center [233, 564] width 28 height 28
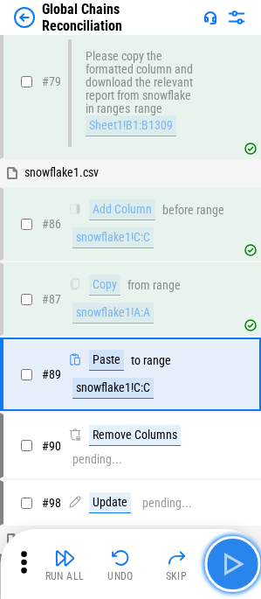
click at [228, 556] on img "button" at bounding box center [233, 564] width 28 height 28
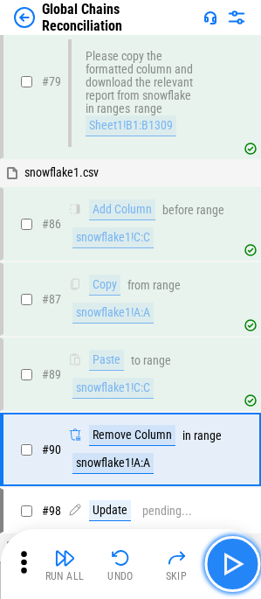
click at [228, 556] on img "button" at bounding box center [233, 564] width 28 height 28
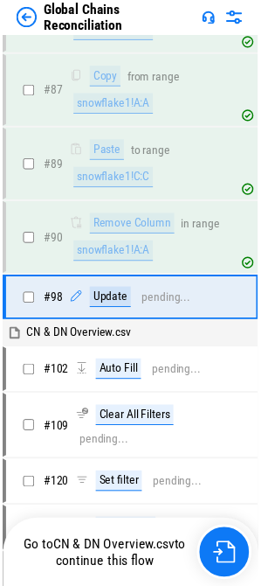
scroll to position [2404, 0]
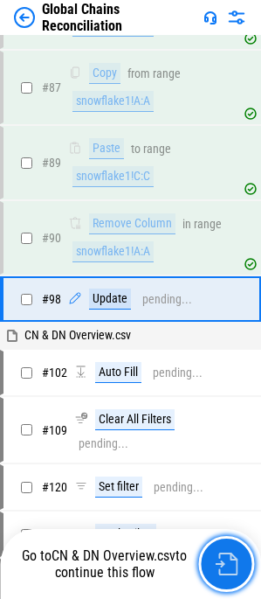
click at [228, 556] on img "button" at bounding box center [226, 563] width 23 height 23
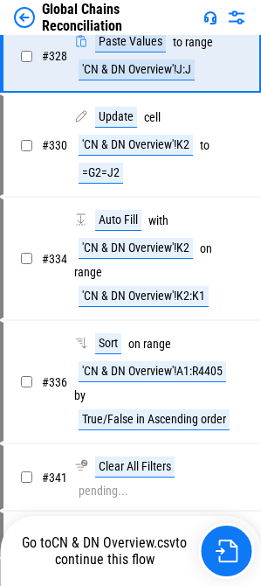
scroll to position [6584, 0]
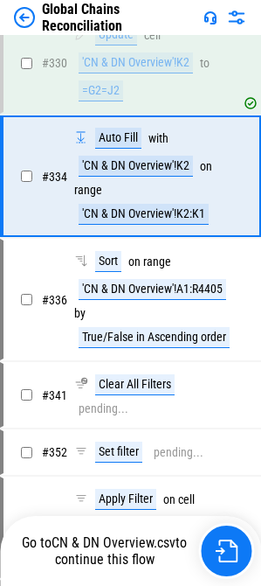
scroll to position [6787, 0]
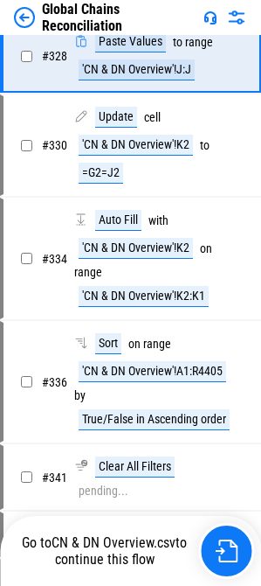
scroll to position [6584, 0]
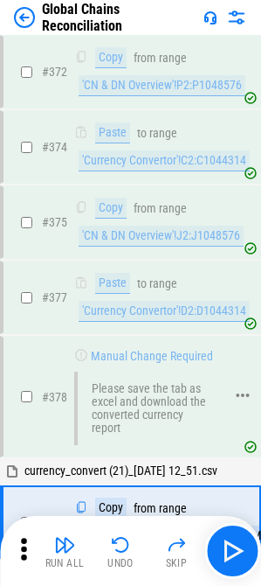
scroll to position [8444, 0]
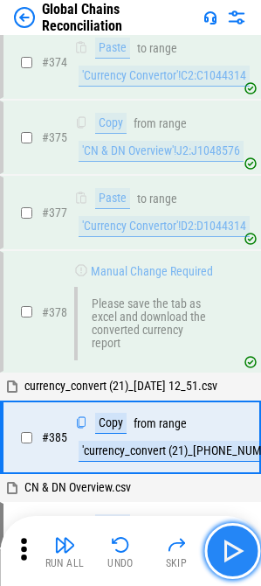
click at [252, 551] on button "button" at bounding box center [233, 551] width 56 height 56
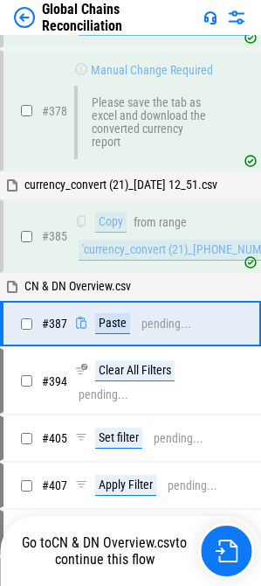
scroll to position [8676, 0]
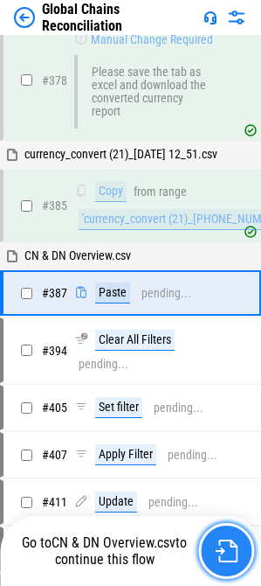
click at [246, 551] on button "button" at bounding box center [226, 551] width 56 height 56
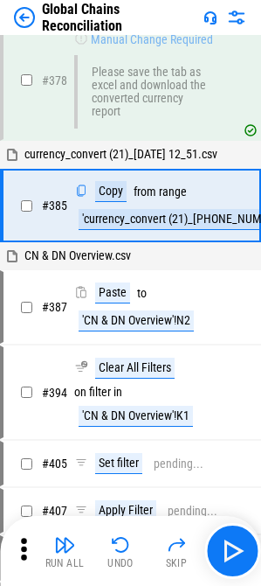
click at [245, 26] on img at bounding box center [236, 17] width 21 height 21
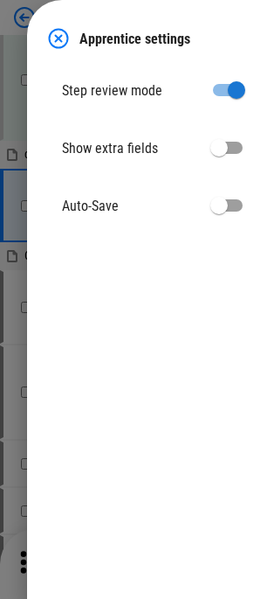
click at [50, 32] on img at bounding box center [58, 38] width 21 height 21
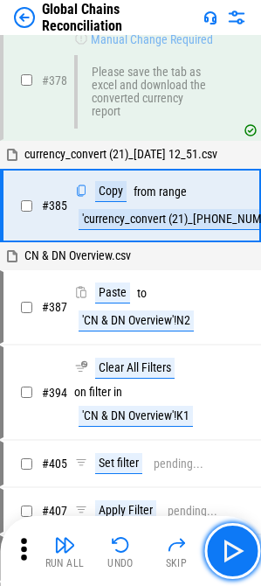
click at [233, 547] on img "button" at bounding box center [233, 551] width 28 height 28
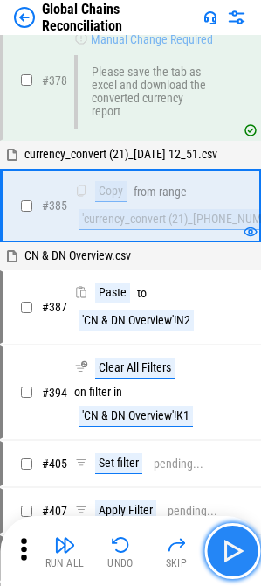
click at [246, 566] on button "button" at bounding box center [233, 551] width 56 height 56
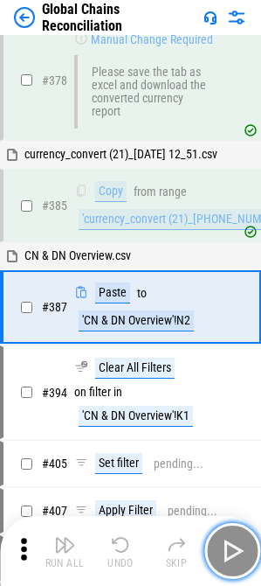
click at [215, 559] on button "button" at bounding box center [233, 551] width 56 height 56
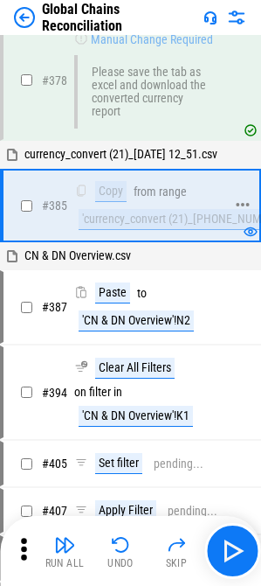
click at [131, 224] on div "'currency_convert (21)_08-20-202'!E2:E1048576" at bounding box center [218, 219] width 278 height 21
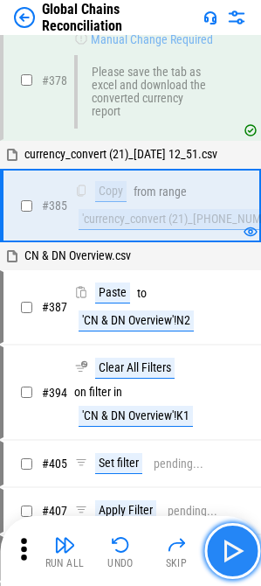
click at [236, 546] on img "button" at bounding box center [233, 551] width 28 height 28
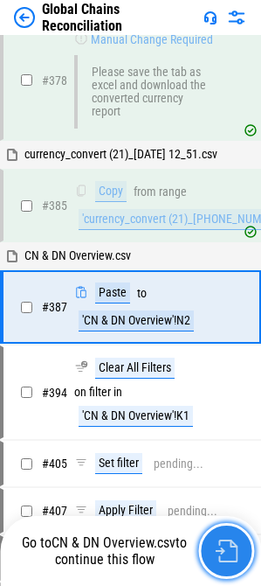
click at [242, 552] on button "button" at bounding box center [226, 551] width 56 height 56
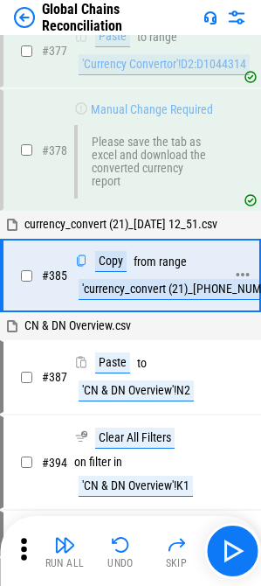
scroll to position [8501, 0]
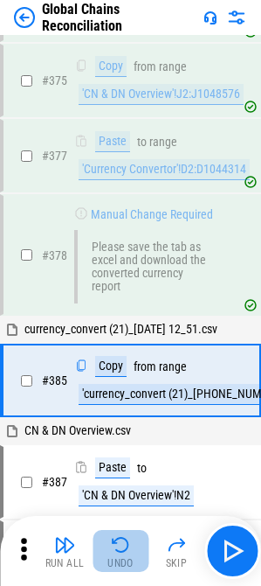
click at [113, 552] on img "button" at bounding box center [120, 544] width 21 height 21
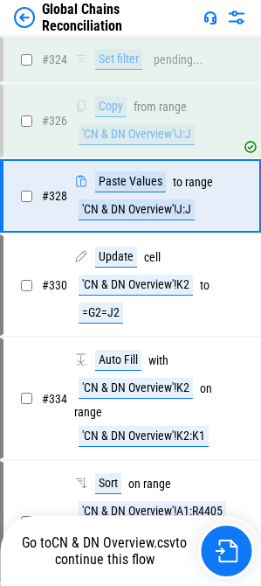
scroll to position [6584, 0]
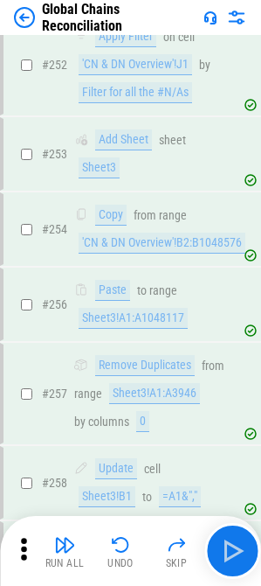
scroll to position [6563, 0]
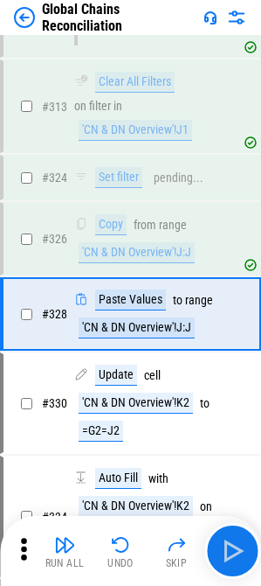
click at [24, 16] on img at bounding box center [24, 17] width 21 height 21
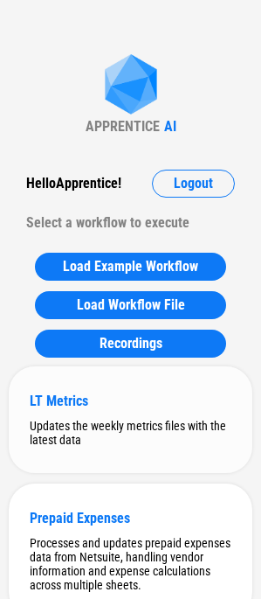
scroll to position [4249, 0]
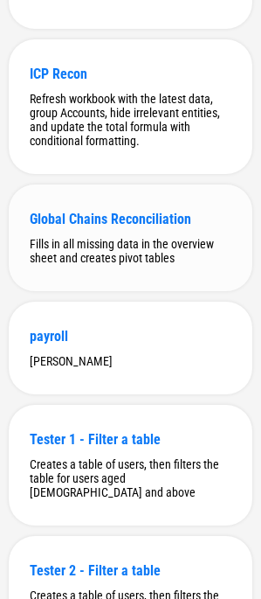
click at [105, 265] on div "Fills in all missing data in the overview sheet and creates pivot tables" at bounding box center [131, 251] width 202 height 28
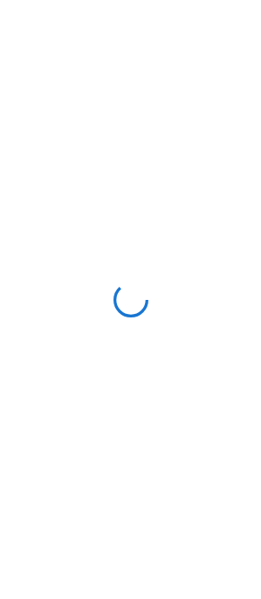
scroll to position [0, 0]
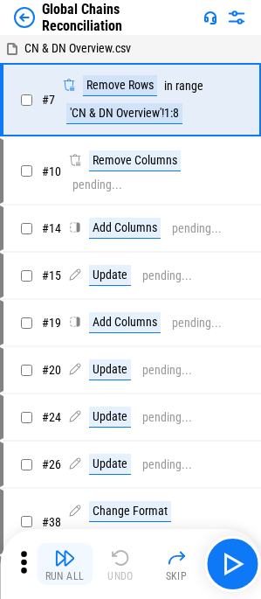
click at [66, 571] on div "Run All" at bounding box center [64, 576] width 39 height 10
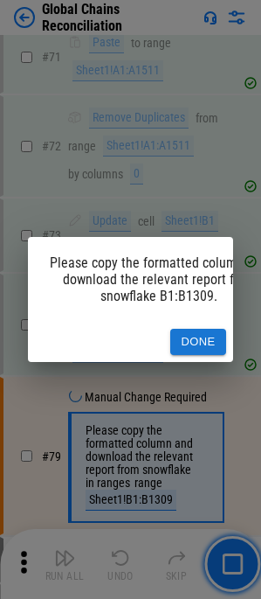
scroll to position [1975, 0]
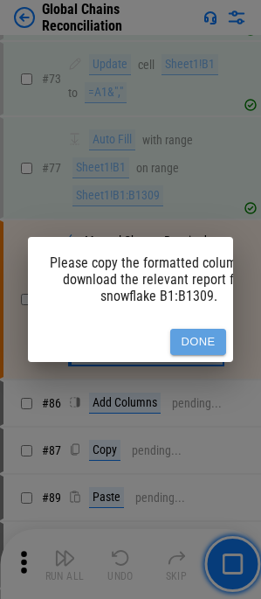
click at [188, 329] on button "Done" at bounding box center [198, 342] width 56 height 27
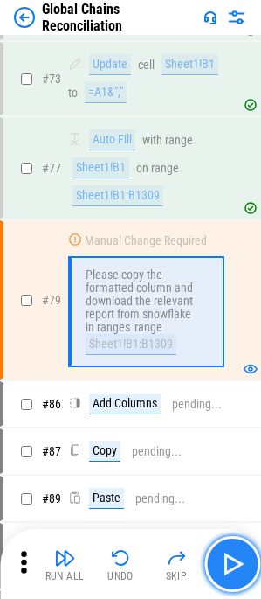
click at [248, 562] on button "button" at bounding box center [233, 564] width 56 height 56
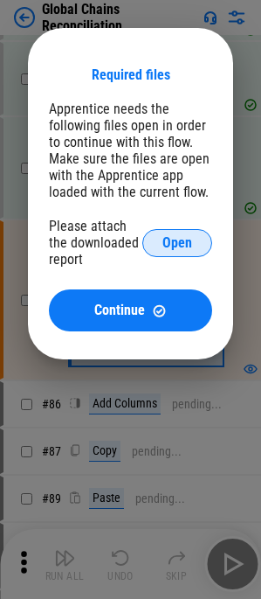
click at [177, 240] on span "Open" at bounding box center [178, 243] width 30 height 14
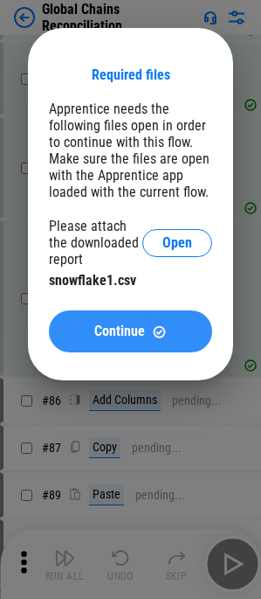
click at [140, 315] on button "Continue" at bounding box center [130, 331] width 163 height 42
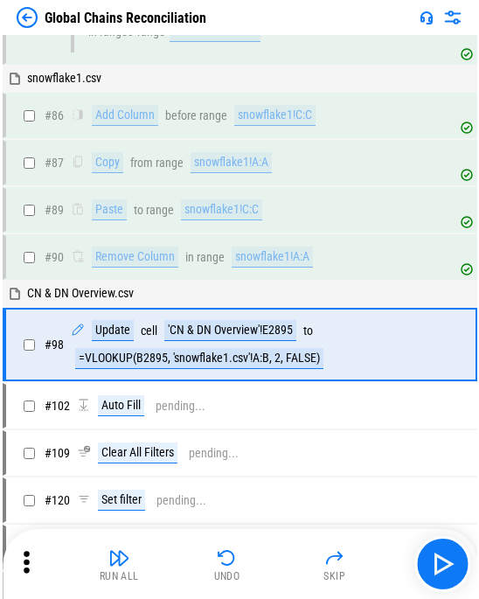
scroll to position [1256, 0]
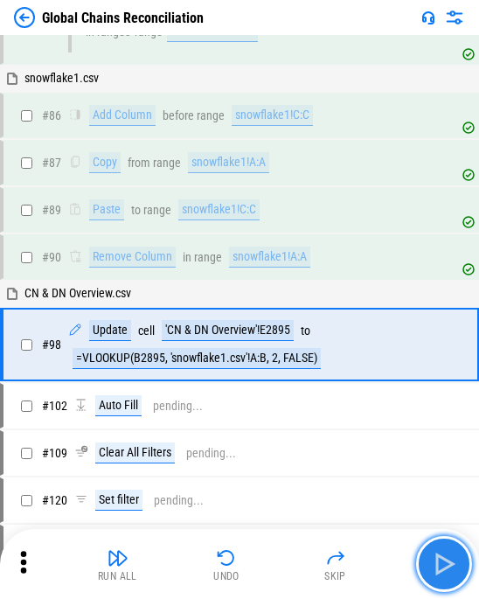
click at [274, 545] on button "button" at bounding box center [444, 564] width 56 height 56
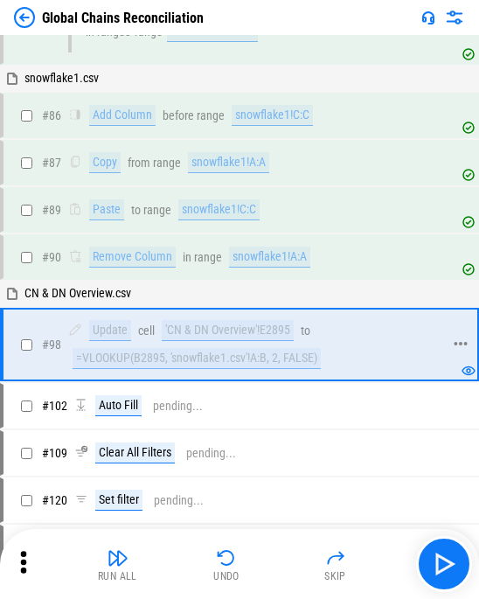
click at [215, 330] on div "'CN & DN Overview'!E2895" at bounding box center [228, 330] width 132 height 21
click at [225, 571] on div "Undo" at bounding box center [226, 576] width 26 height 10
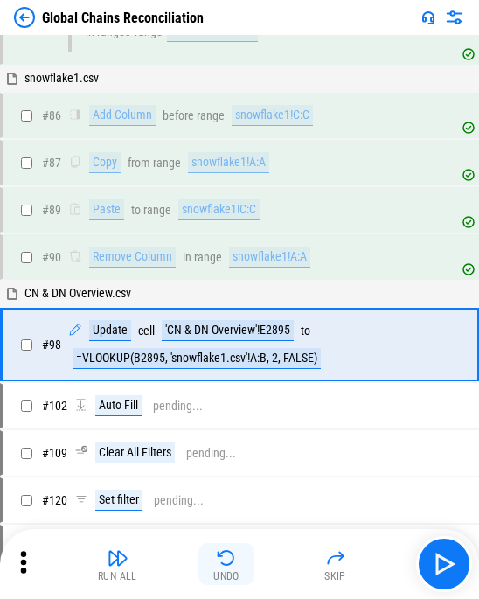
click at [225, 571] on div "Undo" at bounding box center [226, 576] width 26 height 10
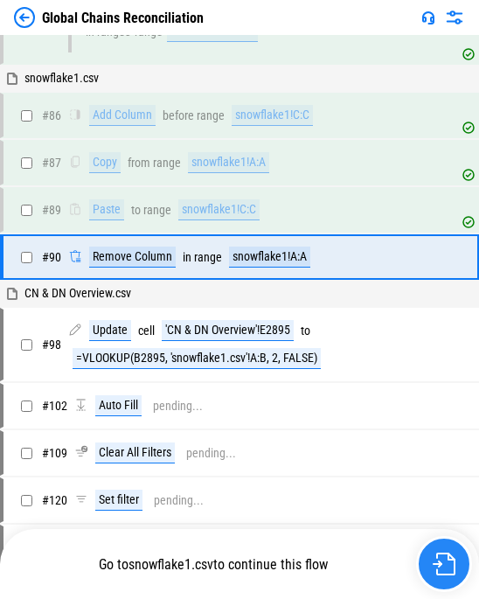
click at [274, 560] on button "button" at bounding box center [444, 564] width 56 height 56
click at [274, 14] on img at bounding box center [454, 17] width 21 height 21
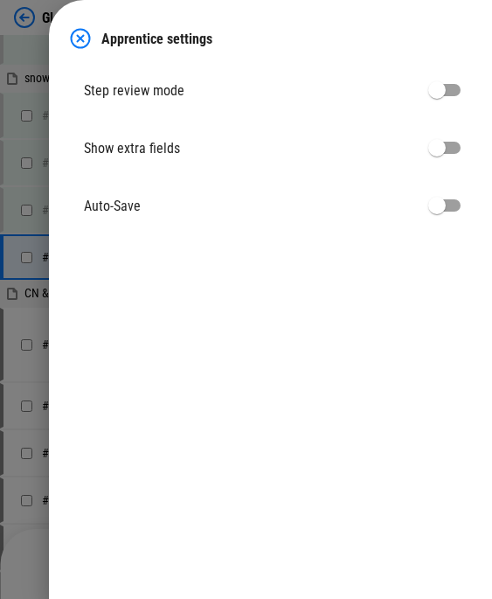
click at [79, 38] on img at bounding box center [80, 38] width 21 height 21
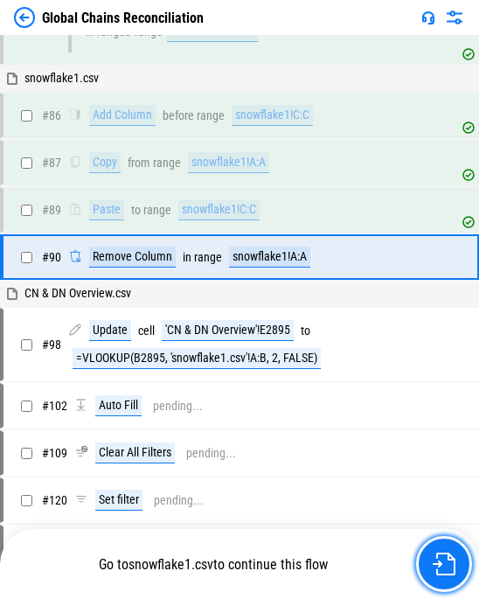
drag, startPoint x: 450, startPoint y: 577, endPoint x: 357, endPoint y: 570, distance: 93.8
click at [274, 577] on button "button" at bounding box center [444, 564] width 56 height 56
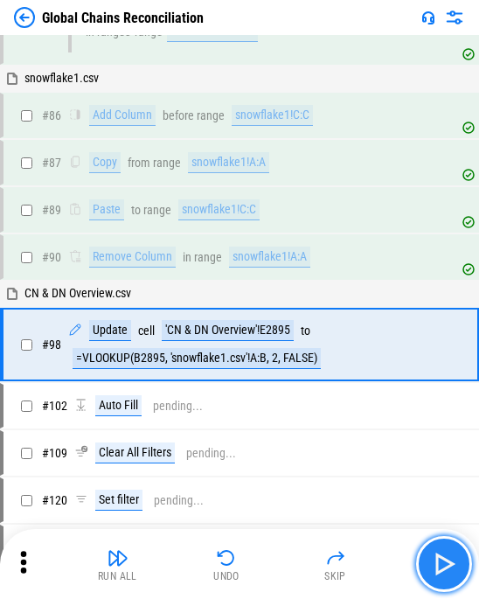
click at [274, 569] on button "button" at bounding box center [444, 564] width 56 height 56
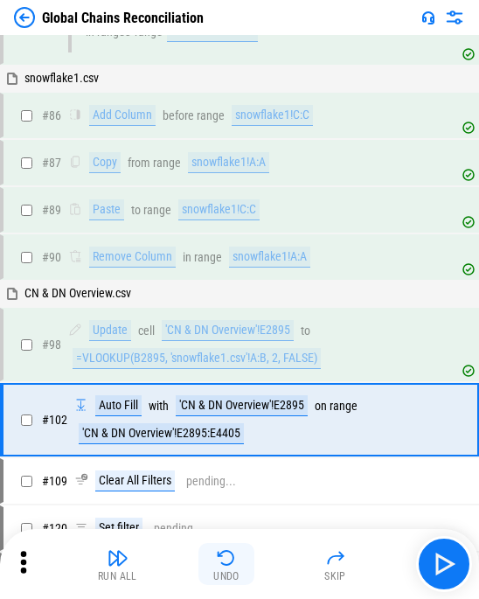
click at [226, 571] on div "Undo" at bounding box center [226, 576] width 26 height 10
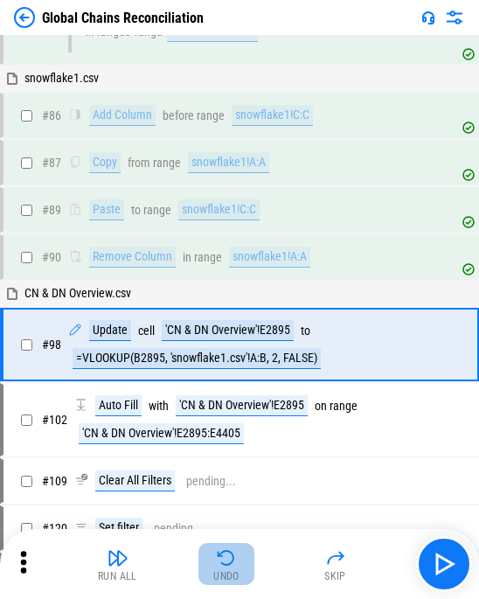
click at [215, 555] on button "Undo" at bounding box center [226, 564] width 56 height 42
click at [263, 328] on div "'CN & DN Overview'!E2895" at bounding box center [228, 330] width 132 height 21
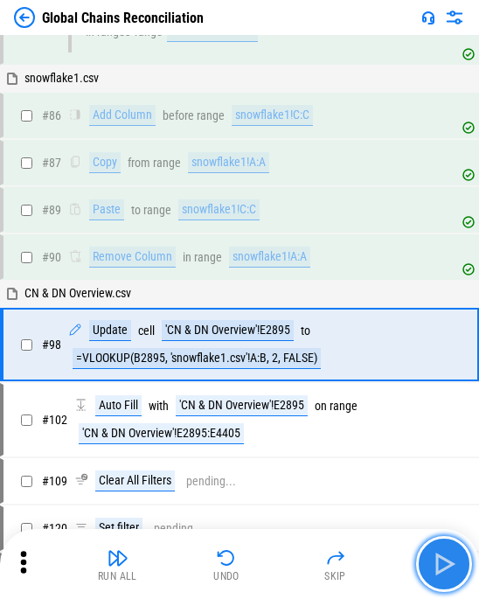
click at [274, 565] on img "button" at bounding box center [444, 564] width 28 height 28
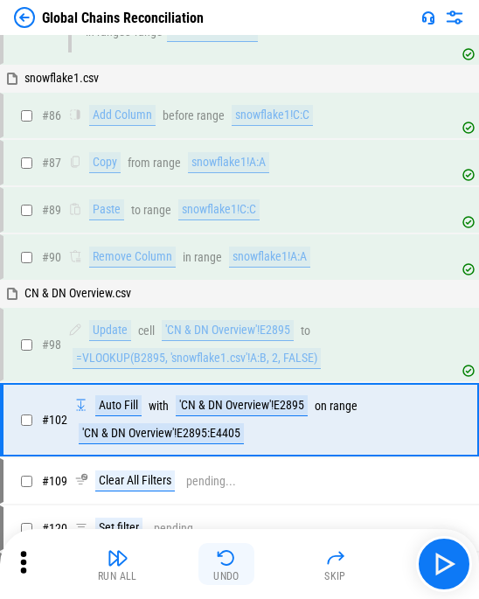
click at [228, 566] on img "button" at bounding box center [226, 557] width 21 height 21
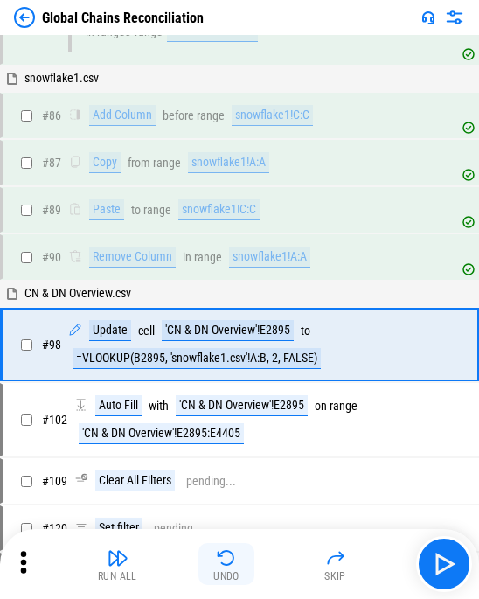
click at [229, 573] on div "Undo" at bounding box center [226, 576] width 26 height 10
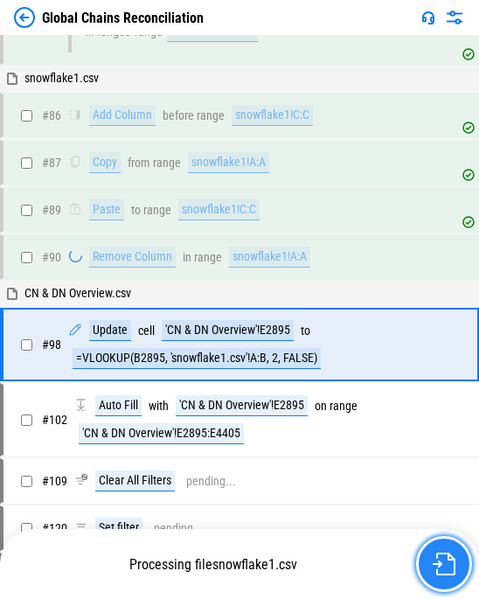
click at [274, 571] on button "button" at bounding box center [444, 564] width 56 height 56
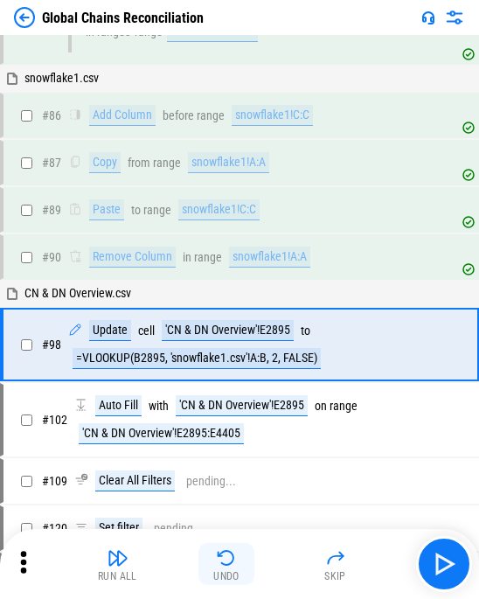
click at [226, 571] on div "Undo" at bounding box center [226, 576] width 26 height 10
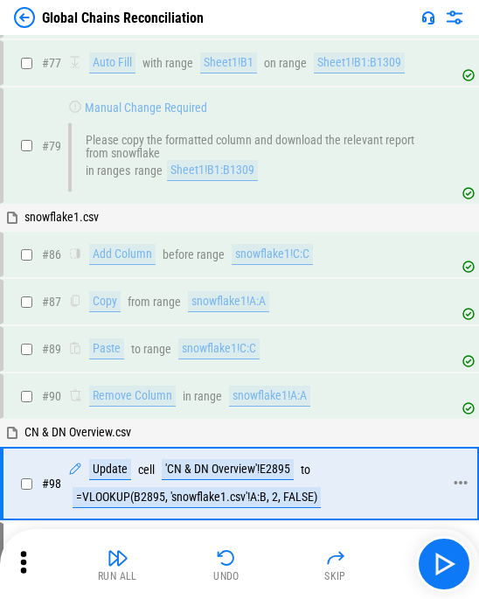
scroll to position [1343, 0]
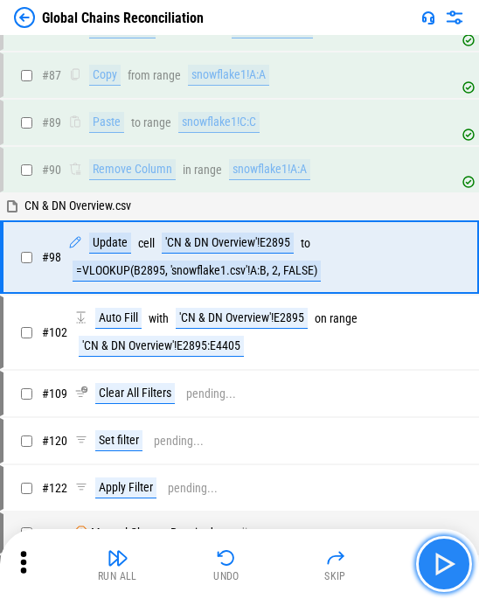
click at [274, 557] on img "button" at bounding box center [444, 564] width 28 height 28
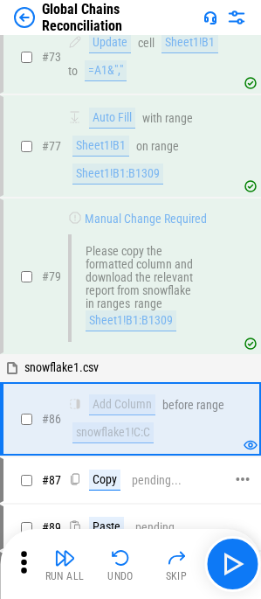
scroll to position [2117, 0]
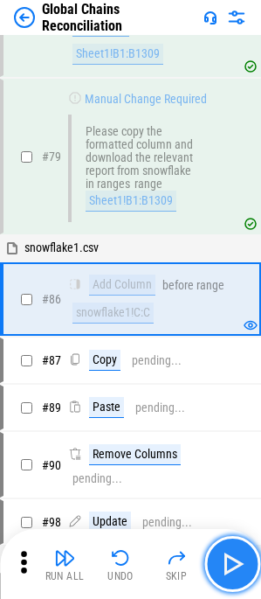
click at [244, 559] on img "button" at bounding box center [233, 564] width 28 height 28
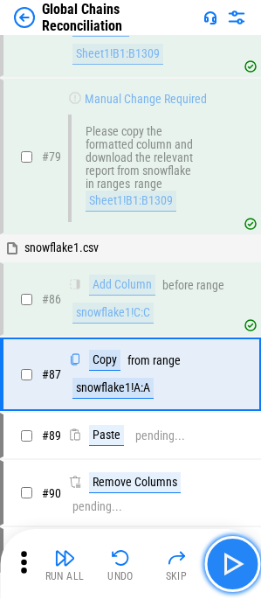
click at [218, 551] on button "button" at bounding box center [233, 564] width 56 height 56
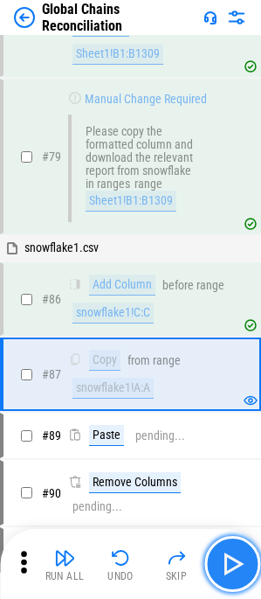
click at [224, 551] on img "button" at bounding box center [233, 564] width 28 height 28
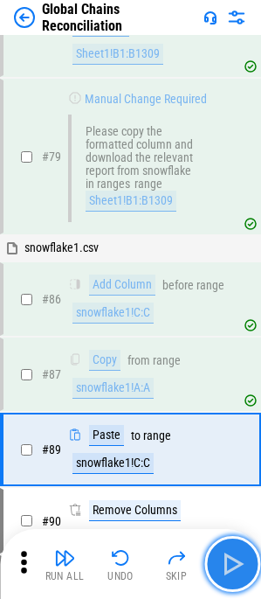
click at [233, 558] on img "button" at bounding box center [233, 564] width 28 height 28
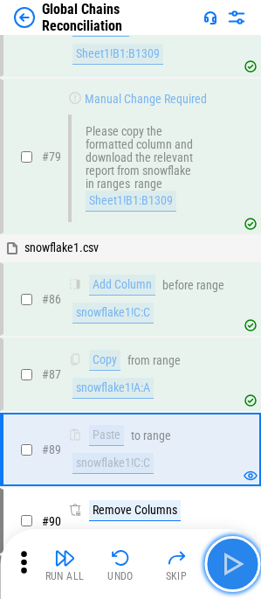
click at [233, 558] on img "button" at bounding box center [233, 564] width 28 height 28
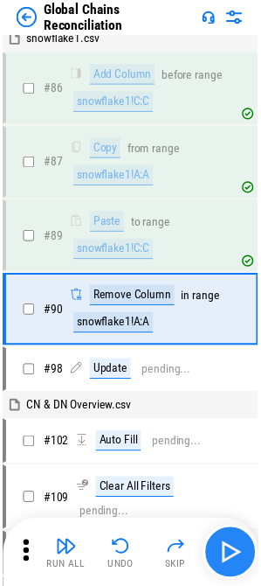
scroll to position [2343, 0]
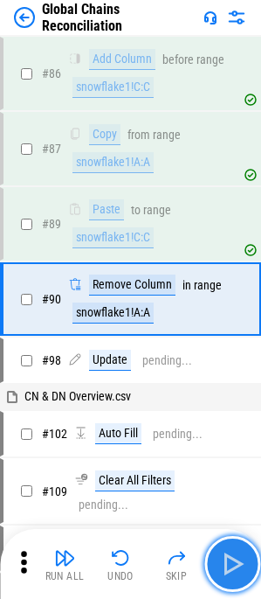
click at [240, 556] on img "button" at bounding box center [233, 564] width 28 height 28
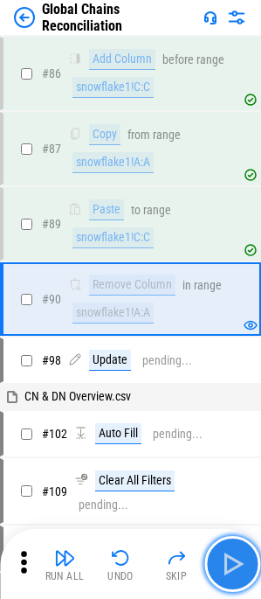
click at [229, 556] on img "button" at bounding box center [233, 564] width 28 height 28
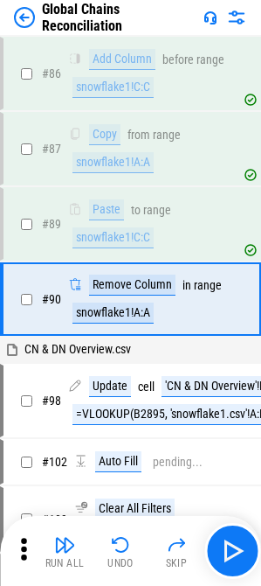
click at [245, 19] on img at bounding box center [236, 17] width 21 height 21
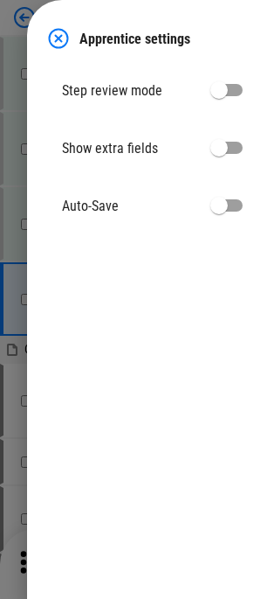
click at [59, 38] on img at bounding box center [58, 38] width 21 height 21
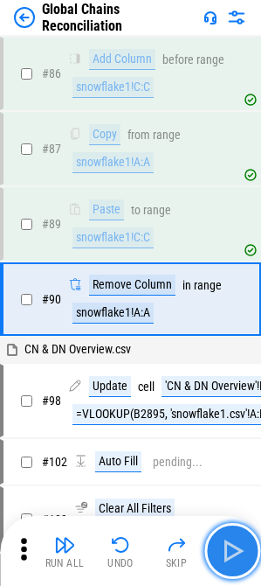
click at [225, 550] on img "button" at bounding box center [233, 551] width 28 height 28
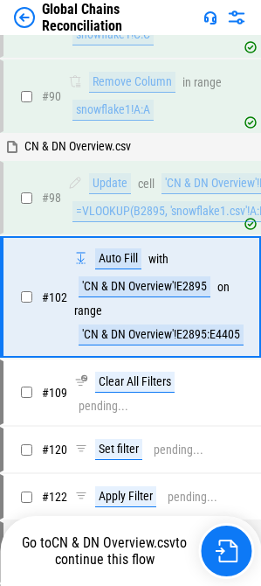
scroll to position [2550, 0]
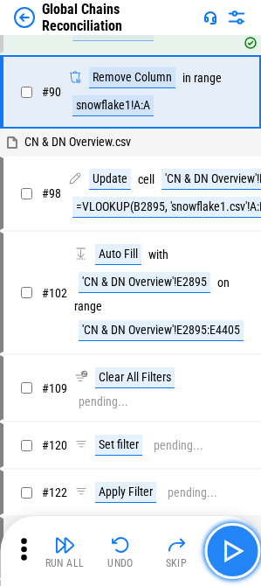
click at [238, 552] on img "button" at bounding box center [233, 551] width 28 height 28
click at [229, 550] on img "button" at bounding box center [233, 551] width 28 height 28
click at [229, 555] on img "button" at bounding box center [233, 551] width 28 height 28
